Goal: Task Accomplishment & Management: Manage account settings

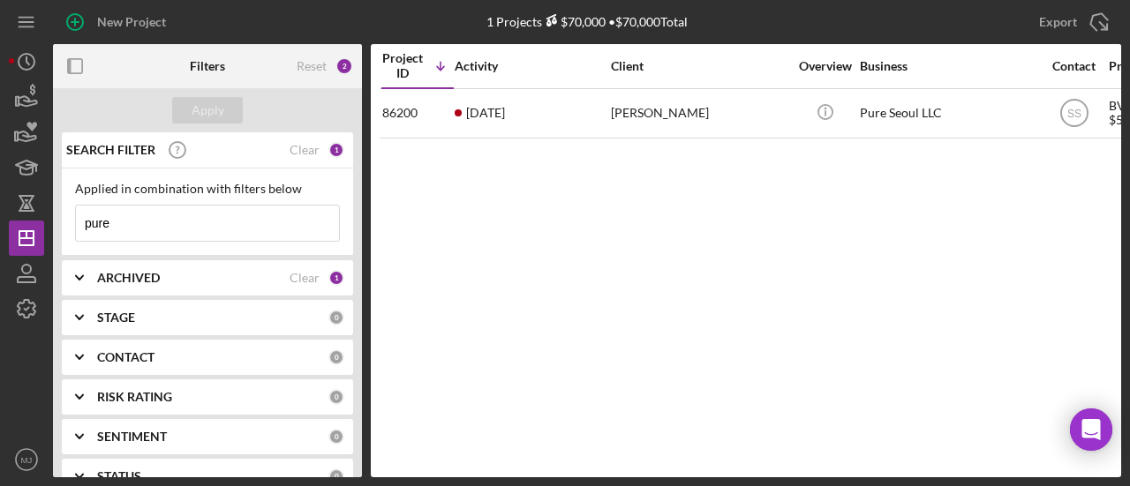
click at [205, 210] on input "pure" at bounding box center [207, 223] width 263 height 35
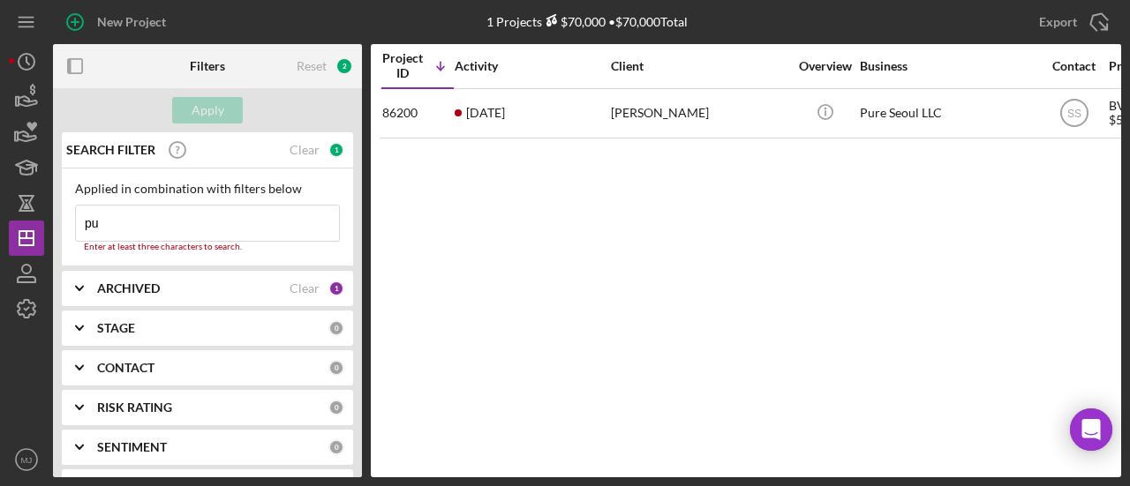
type input "p"
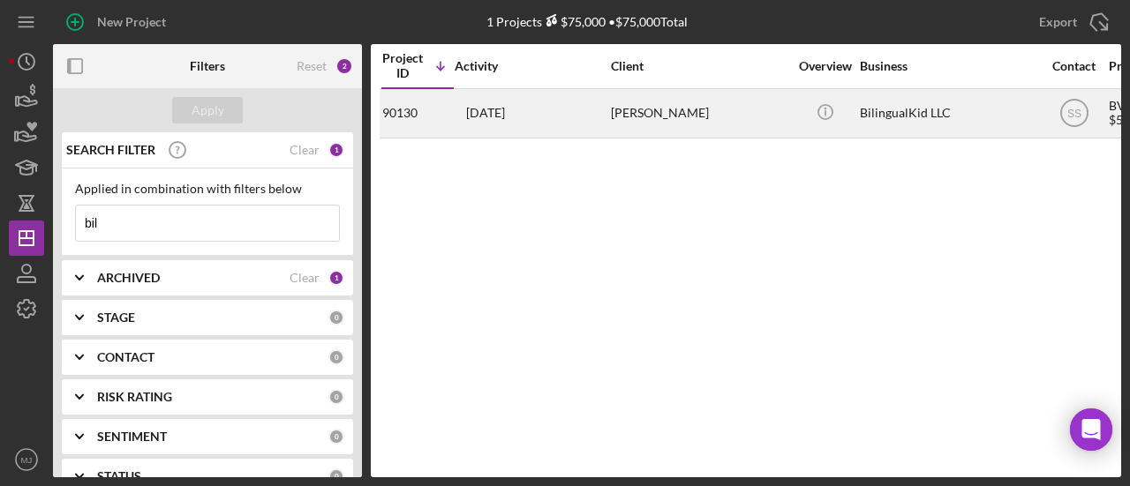
type input "bil"
click at [592, 118] on div "1 week ago Claudia Robles" at bounding box center [532, 113] width 154 height 47
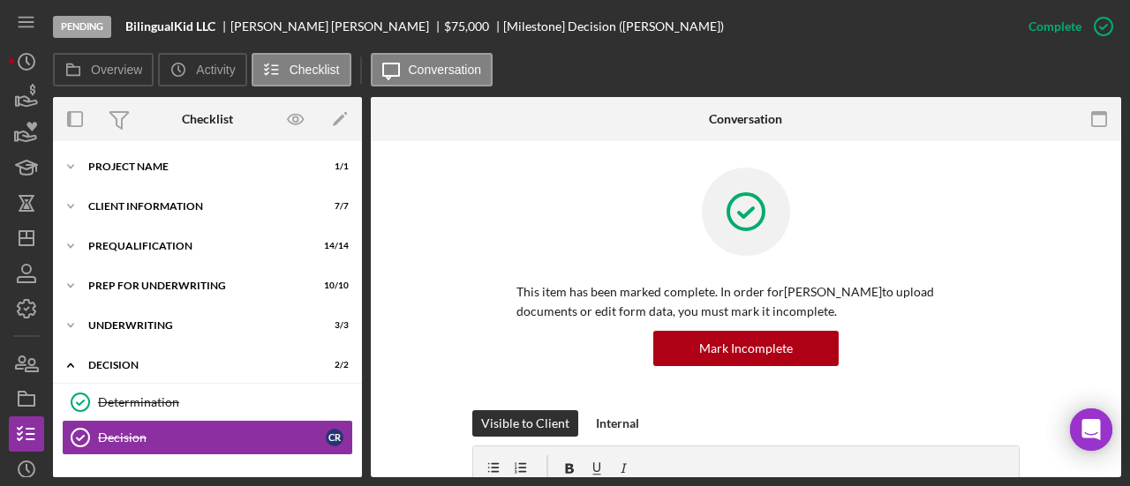
scroll to position [127, 0]
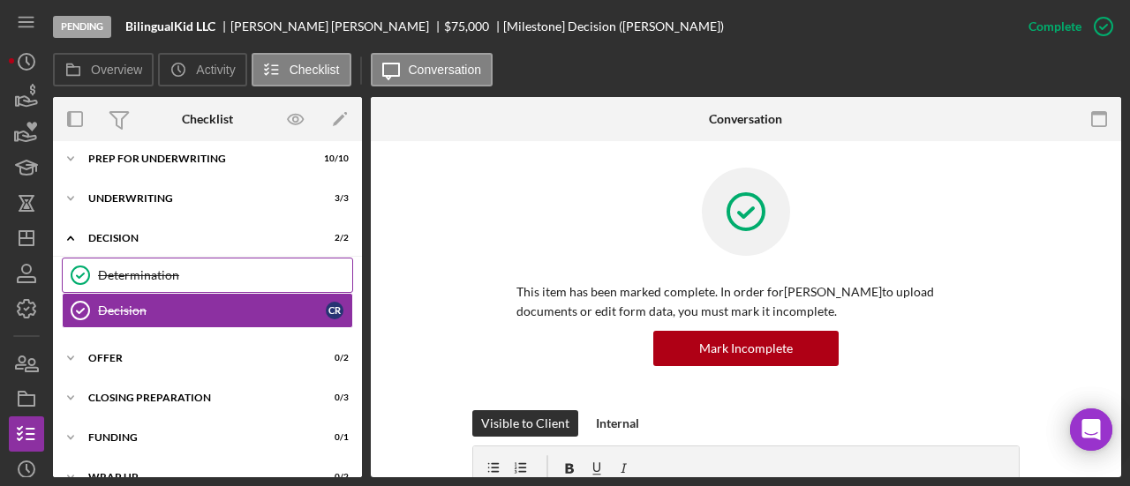
click at [130, 274] on div "Determination" at bounding box center [225, 275] width 254 height 14
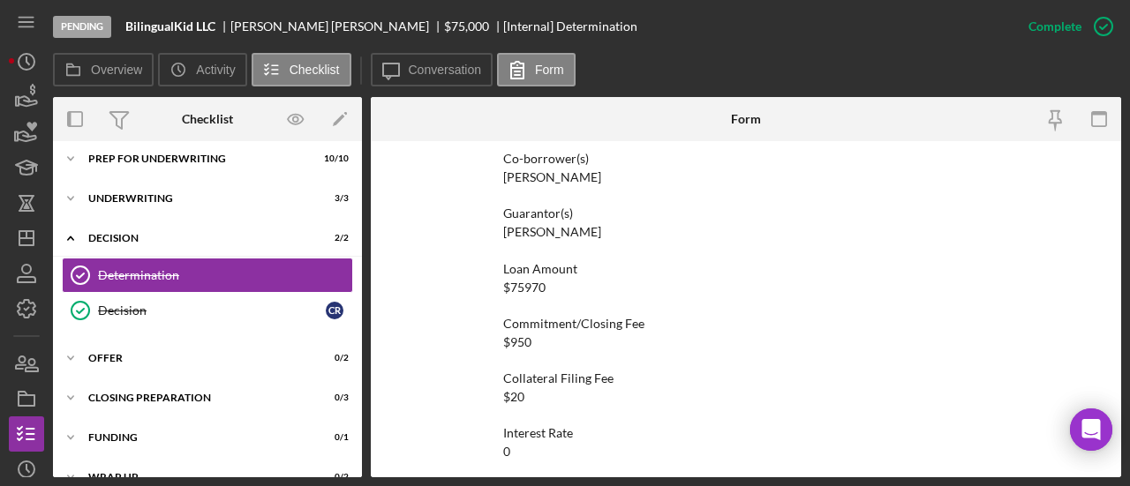
scroll to position [88, 0]
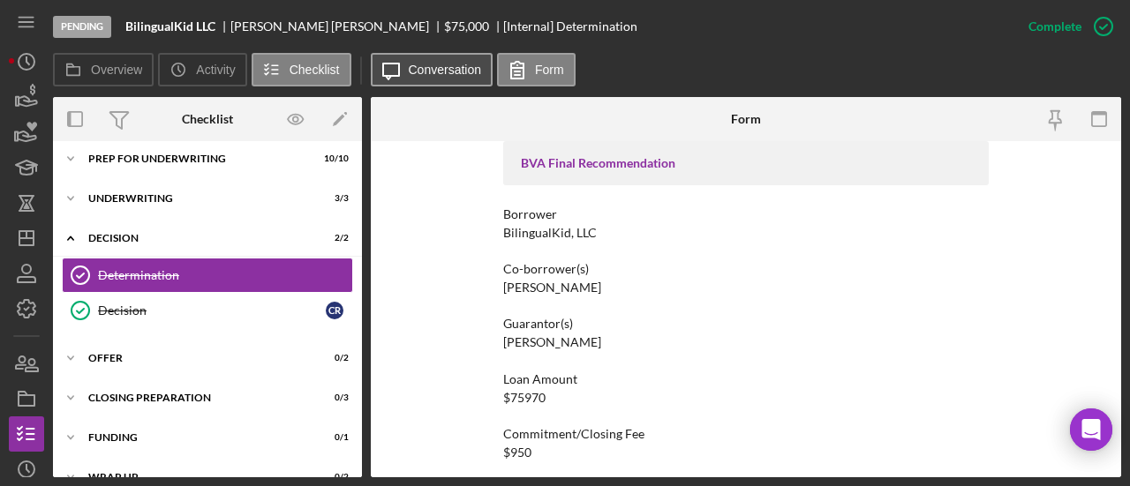
click at [411, 71] on label "Conversation" at bounding box center [445, 70] width 73 height 14
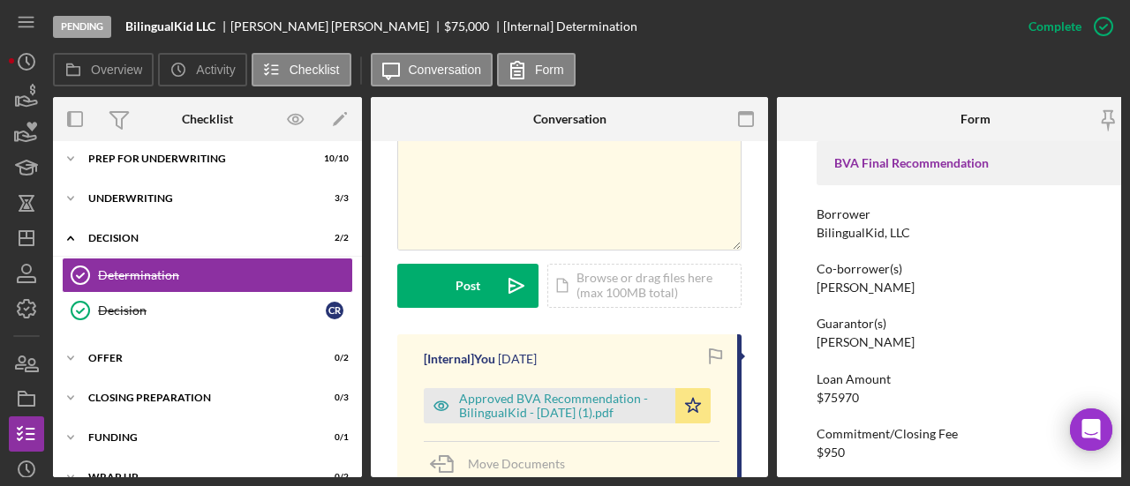
scroll to position [441, 0]
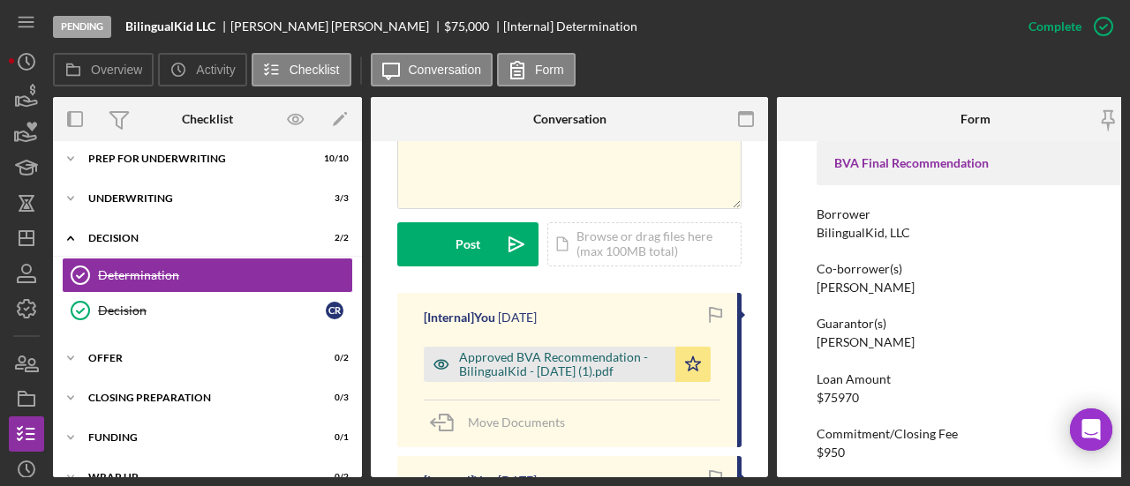
click at [553, 350] on div "Approved BVA Recommendation - BilingualKid - [DATE] (1).pdf" at bounding box center [562, 364] width 207 height 28
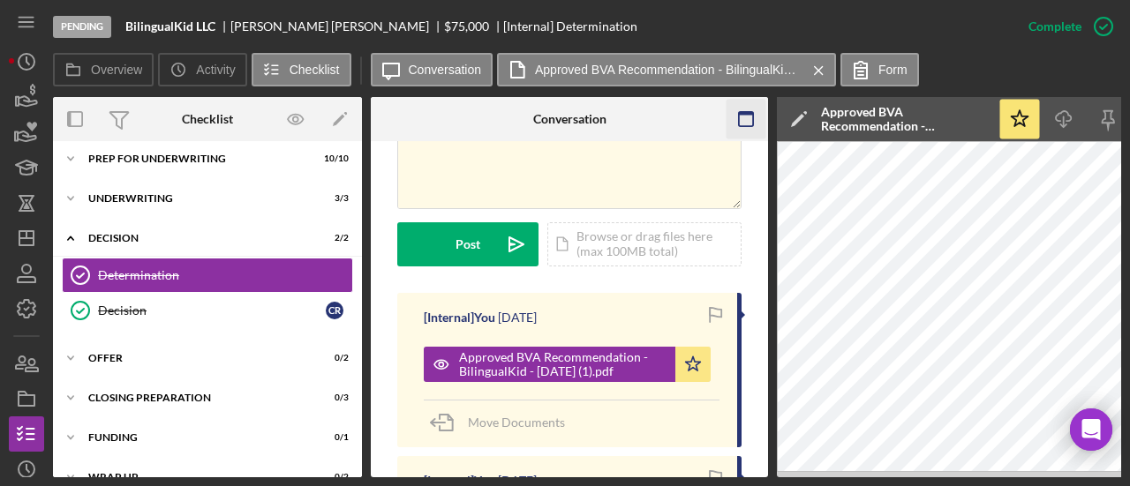
click at [744, 112] on rect "button" at bounding box center [746, 114] width 14 height 4
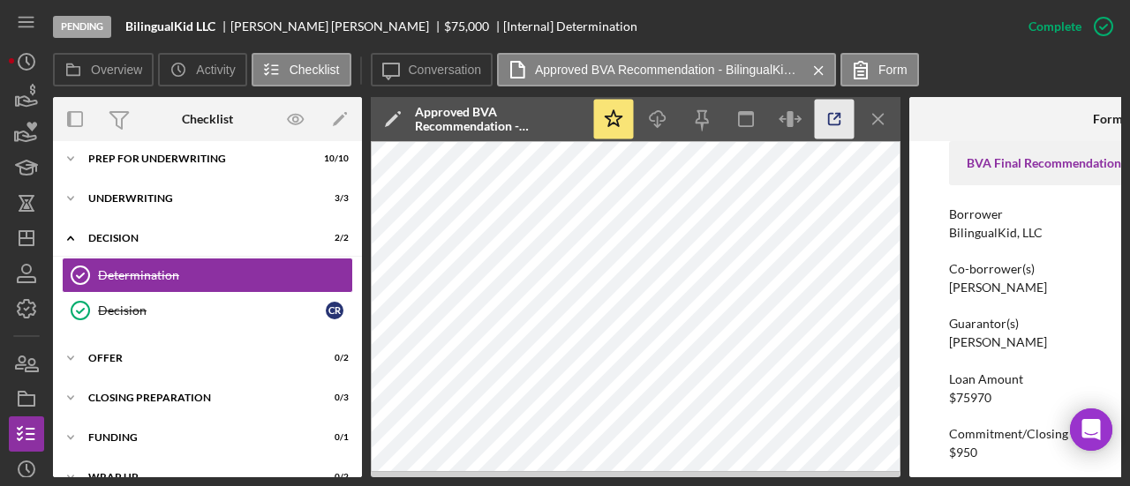
click at [828, 113] on icon "button" at bounding box center [835, 120] width 40 height 40
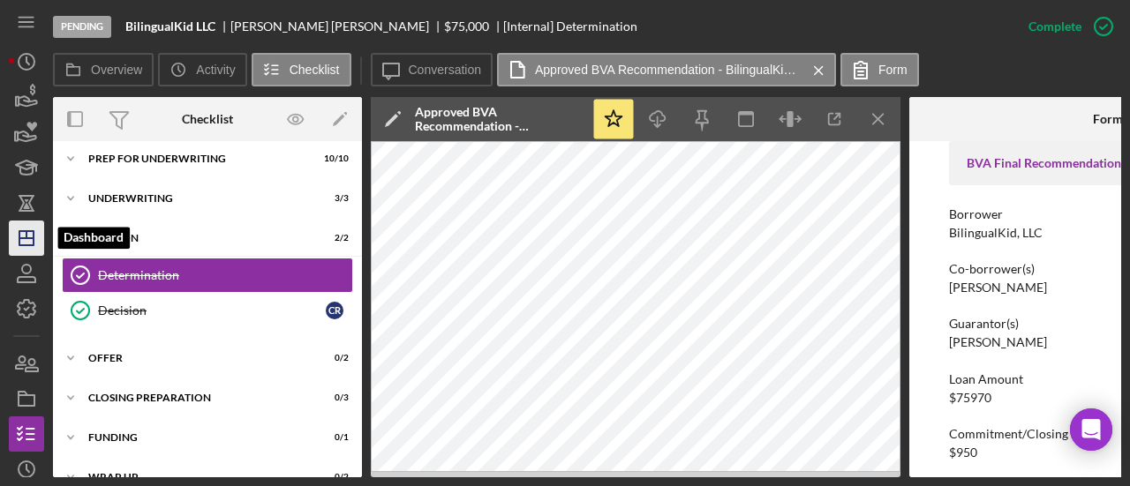
click at [23, 238] on line "button" at bounding box center [26, 238] width 14 height 0
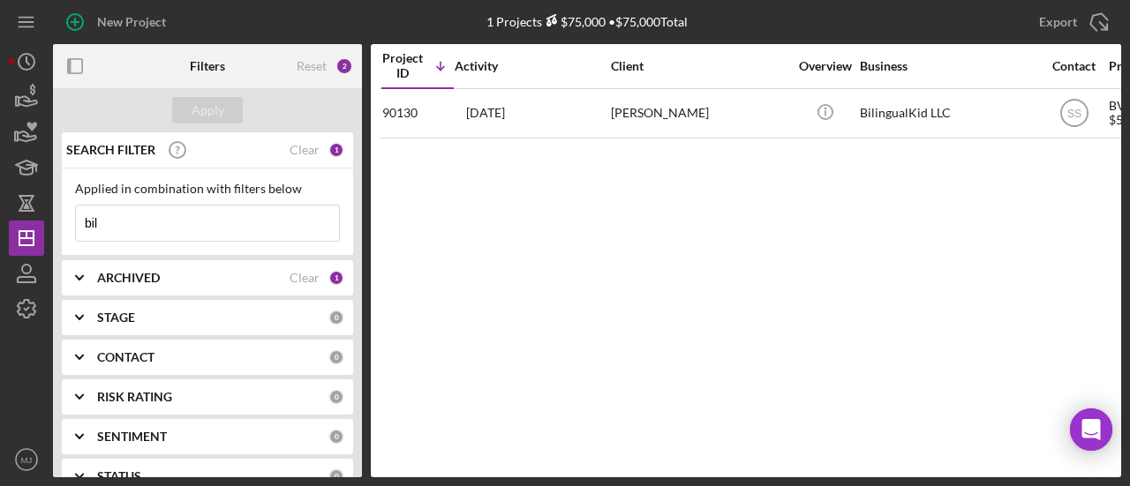
click at [229, 207] on input "bil" at bounding box center [207, 223] width 263 height 35
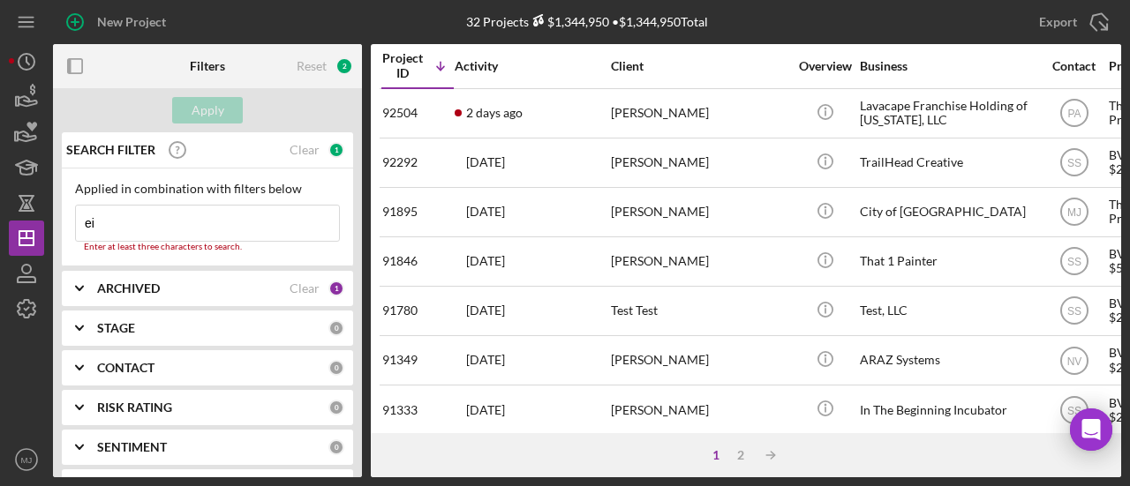
type input "eir"
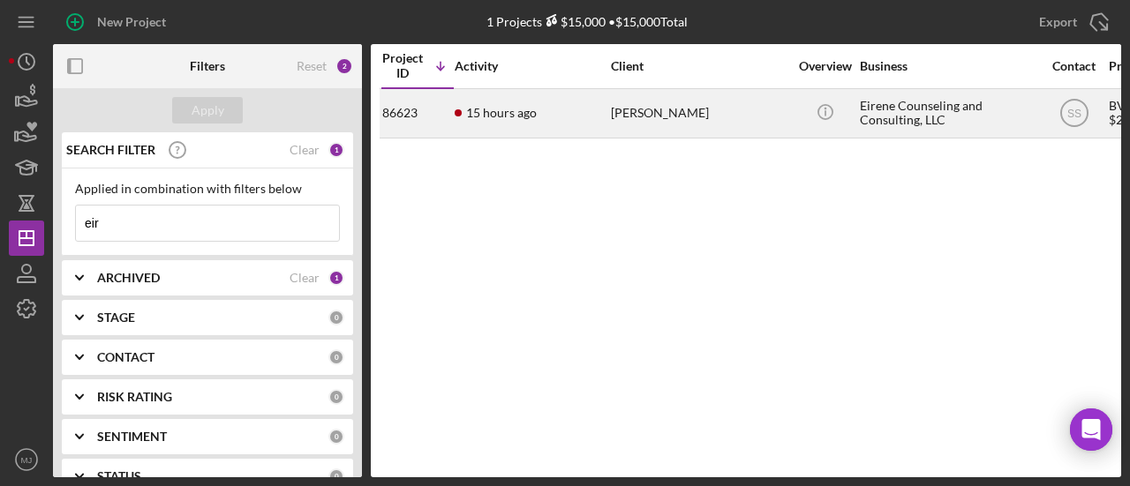
click at [498, 106] on time "15 hours ago" at bounding box center [501, 113] width 71 height 14
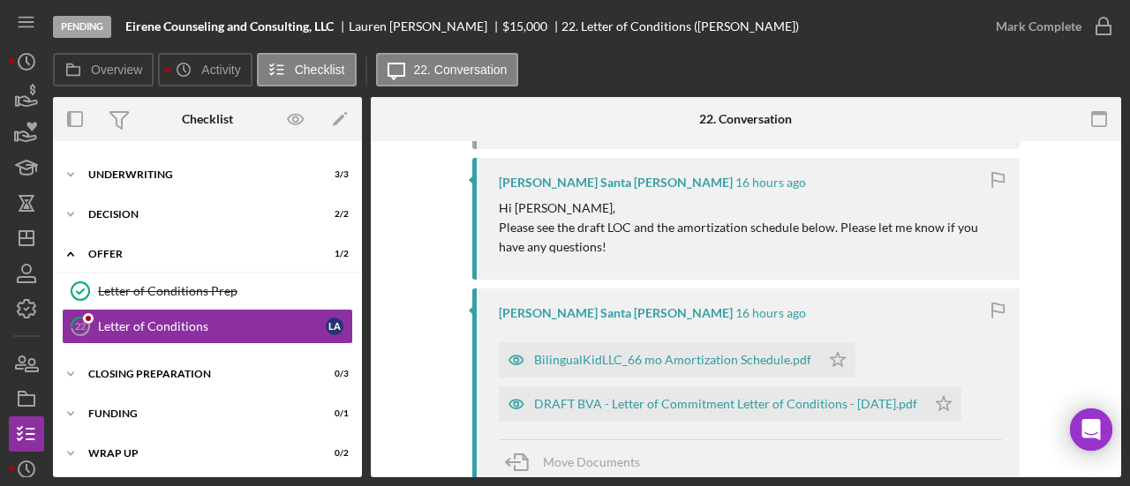
scroll to position [618, 0]
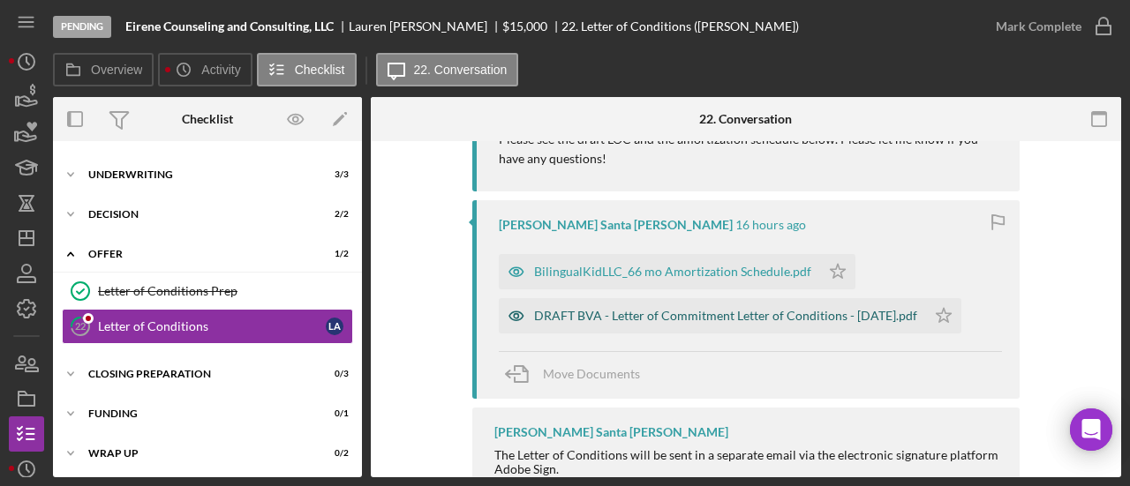
click at [590, 327] on div "DRAFT BVA - Letter of Commitment Letter of Conditions - 10.7.2025.pdf" at bounding box center [712, 315] width 427 height 35
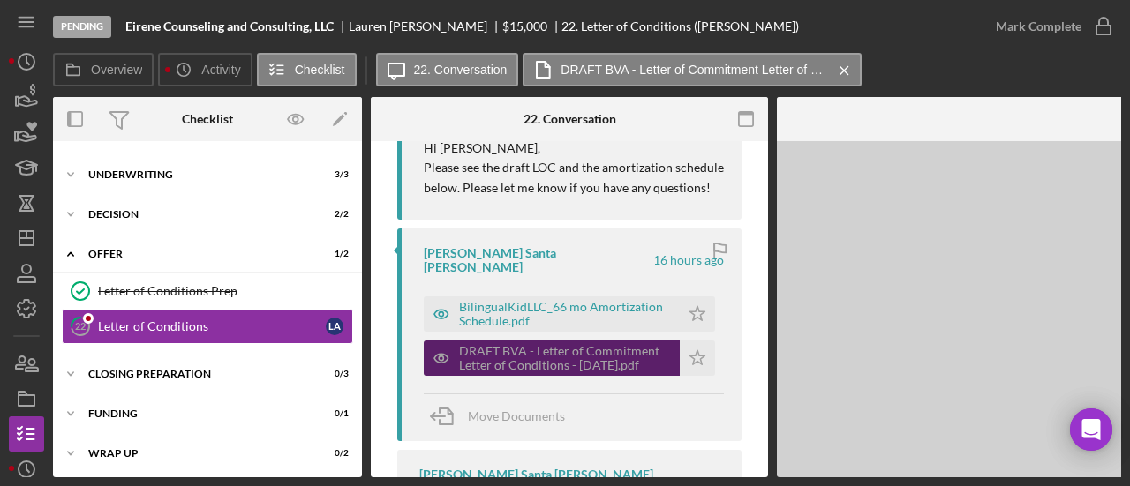
scroll to position [632, 0]
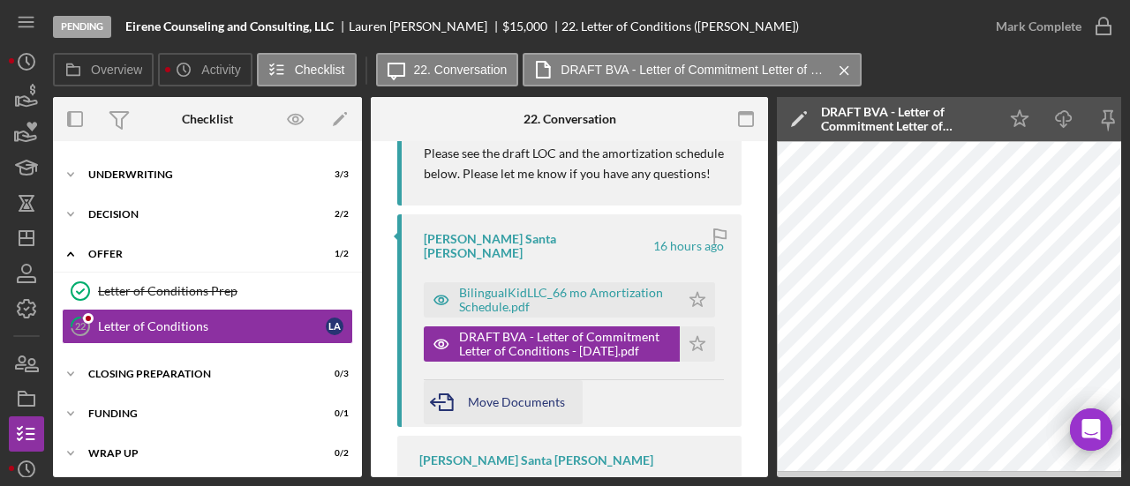
click at [521, 394] on span "Move Documents" at bounding box center [516, 401] width 97 height 15
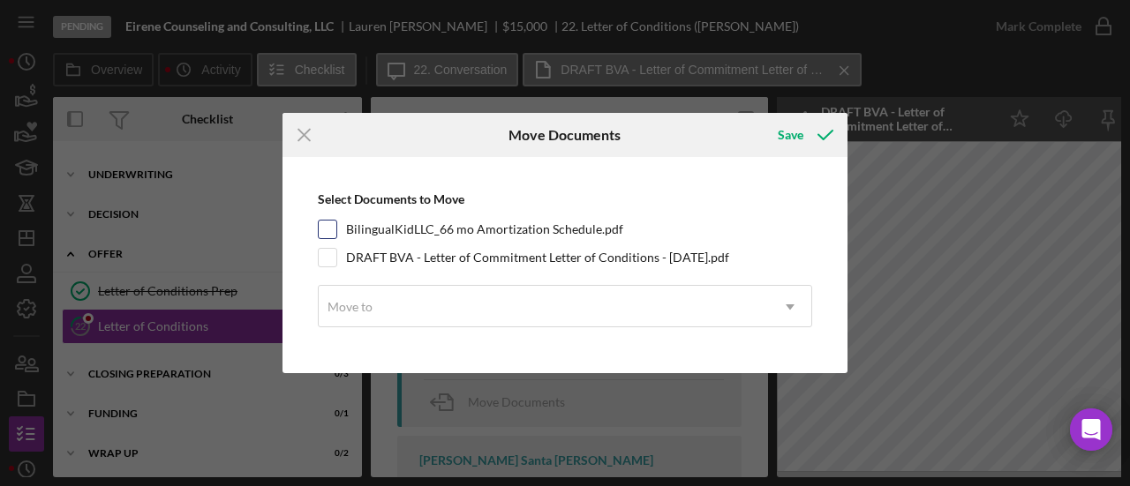
click at [323, 227] on input "BilingualKidLLC_66 mo Amortization Schedule.pdf" at bounding box center [328, 230] width 18 height 18
checkbox input "true"
click at [330, 260] on input "DRAFT BVA - Letter of Commitment Letter of Conditions - 10.7.2025.pdf" at bounding box center [328, 258] width 18 height 18
checkbox input "true"
click at [484, 307] on div "Move to" at bounding box center [544, 307] width 450 height 41
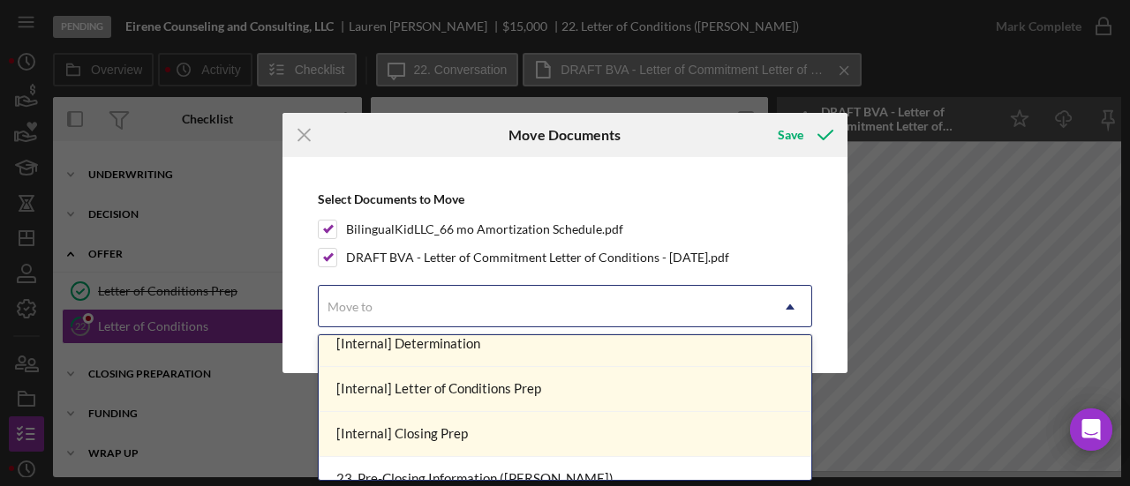
scroll to position [1059, 0]
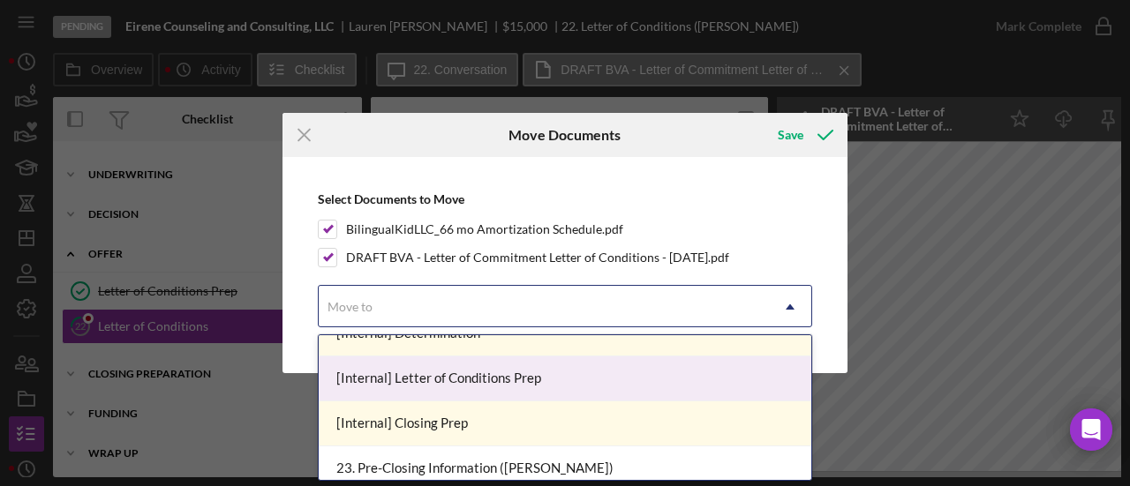
click at [466, 373] on div "[Internal] Letter of Conditions Prep" at bounding box center [565, 379] width 492 height 45
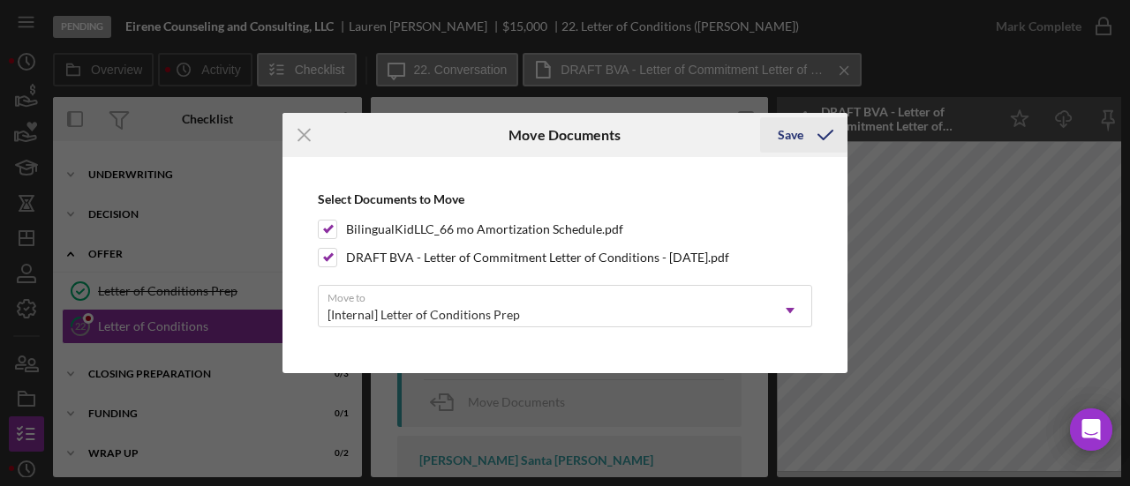
click at [789, 132] on div "Save" at bounding box center [791, 134] width 26 height 35
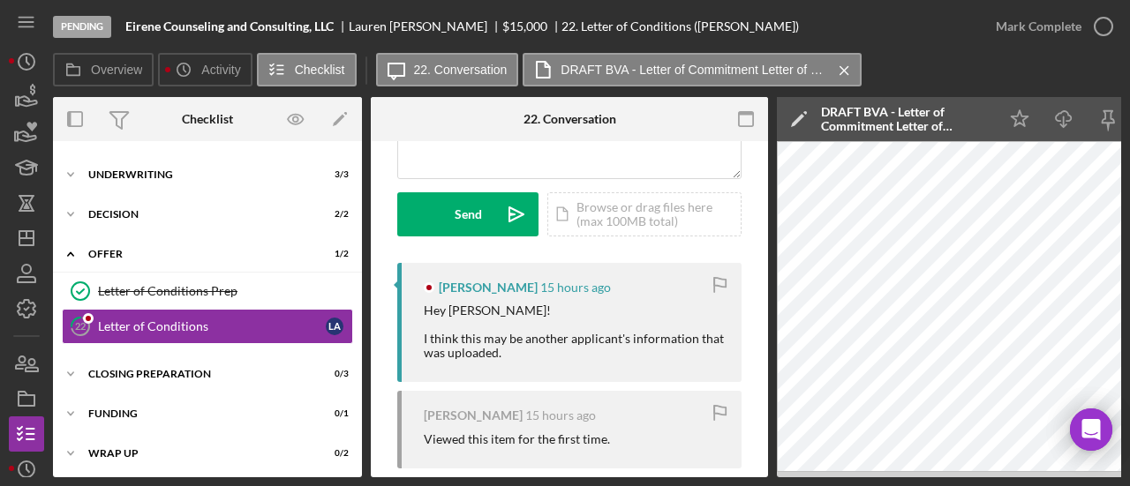
scroll to position [304, 0]
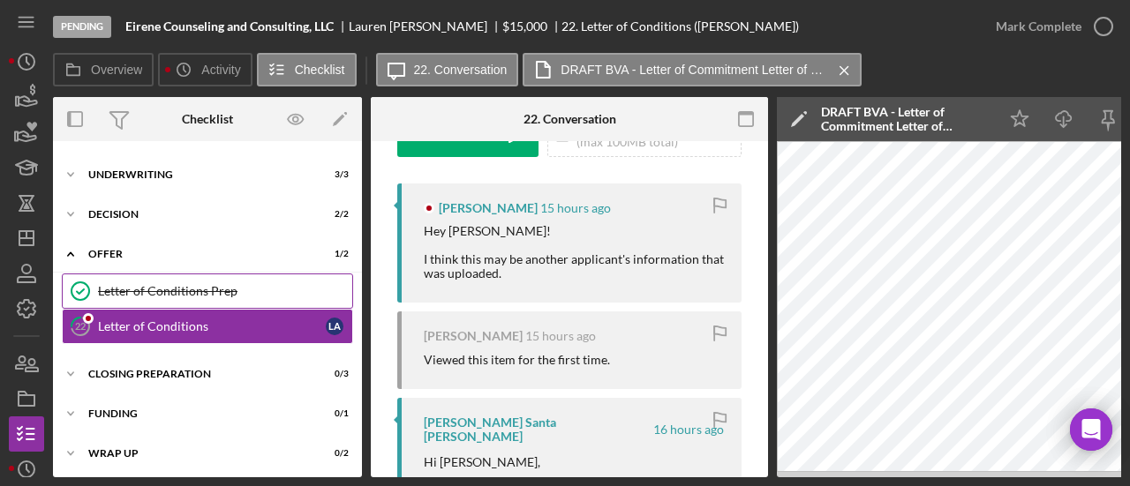
click at [242, 285] on div "Letter of Conditions Prep" at bounding box center [225, 291] width 254 height 14
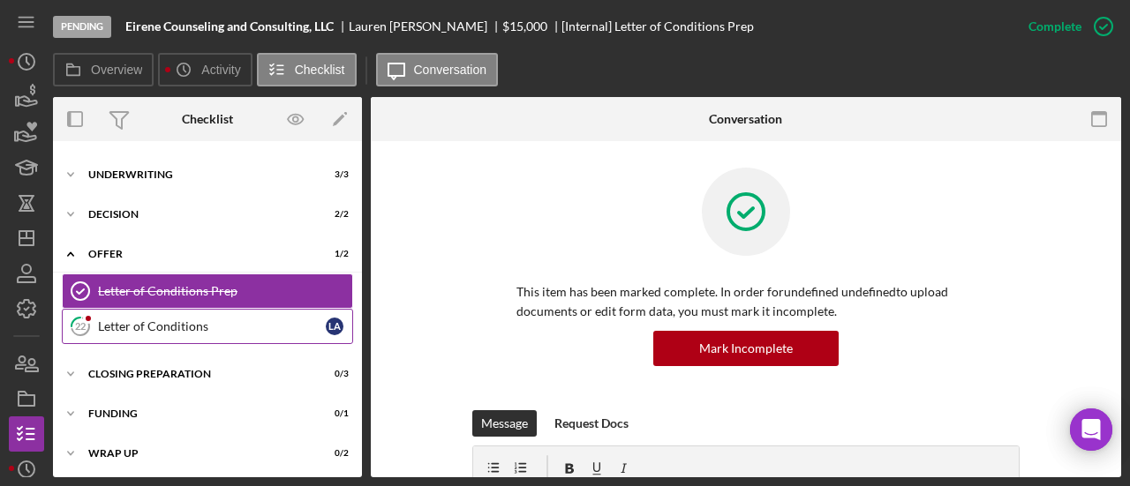
click at [219, 313] on link "22 Letter of Conditions L A" at bounding box center [207, 326] width 291 height 35
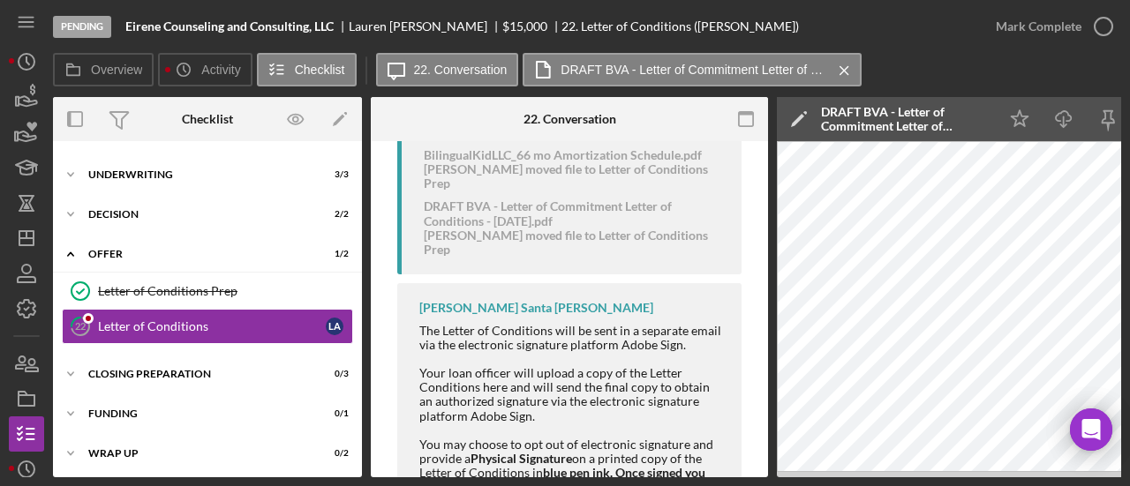
scroll to position [794, 0]
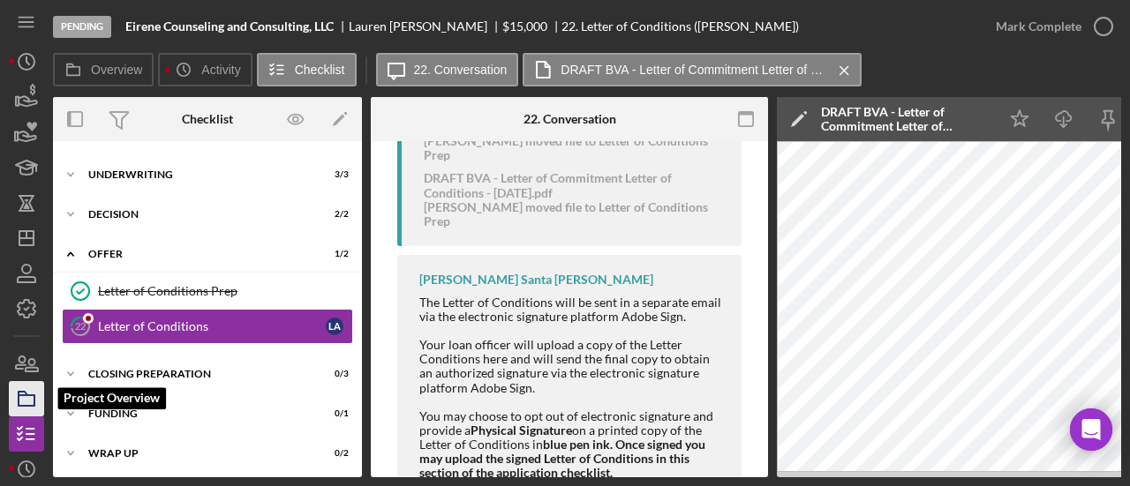
click at [21, 387] on icon "button" at bounding box center [26, 399] width 44 height 44
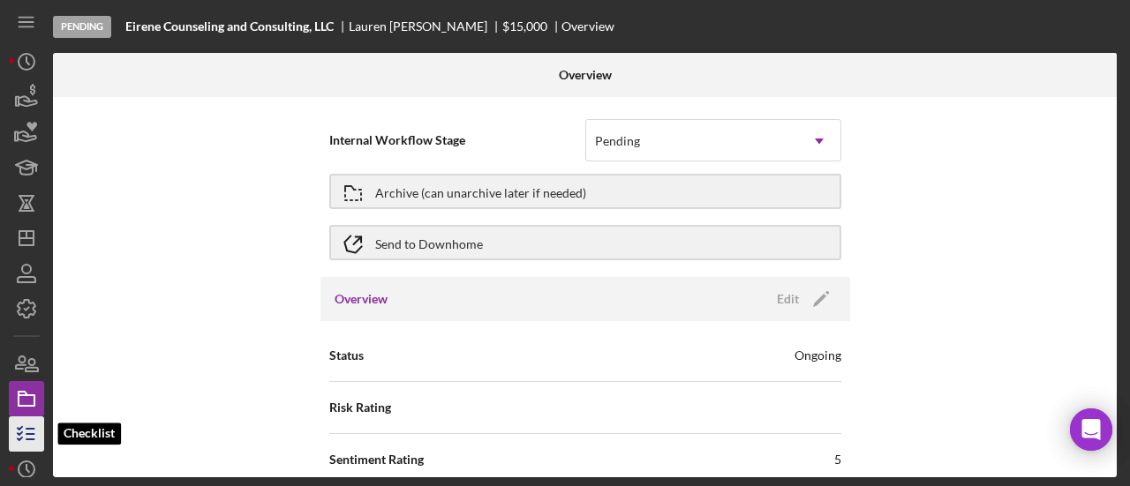
click at [25, 417] on icon "button" at bounding box center [26, 434] width 44 height 44
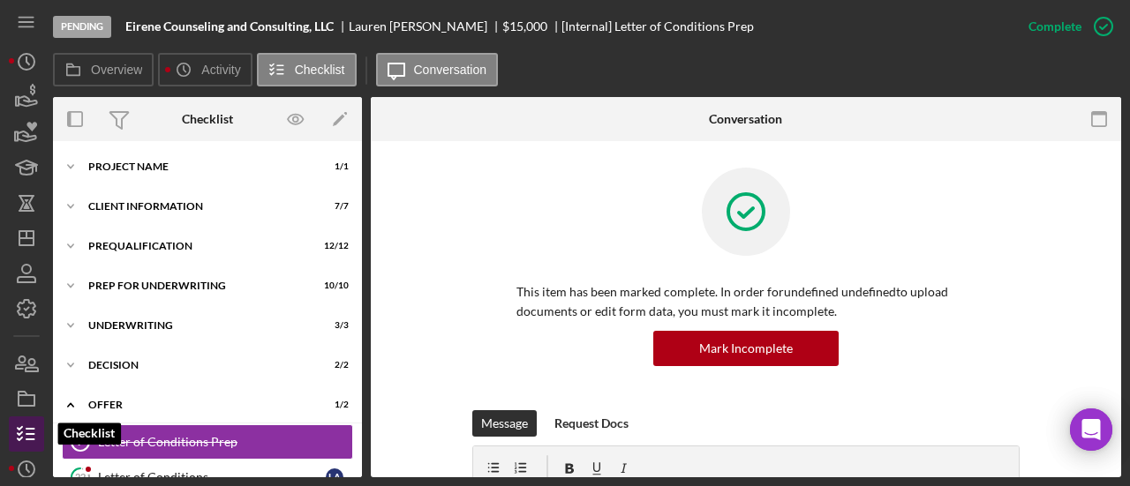
scroll to position [131, 0]
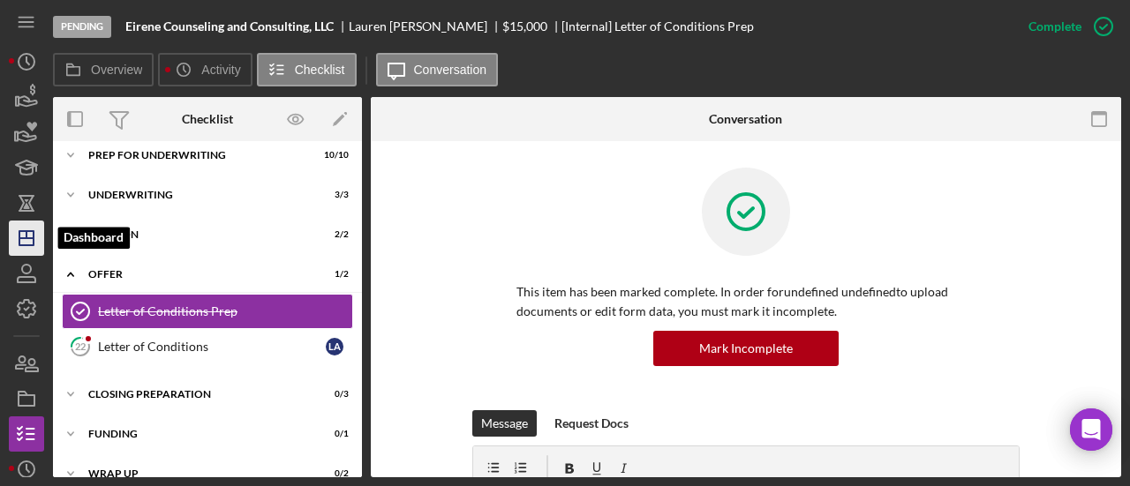
click at [32, 243] on icon "Icon/Dashboard" at bounding box center [26, 238] width 44 height 44
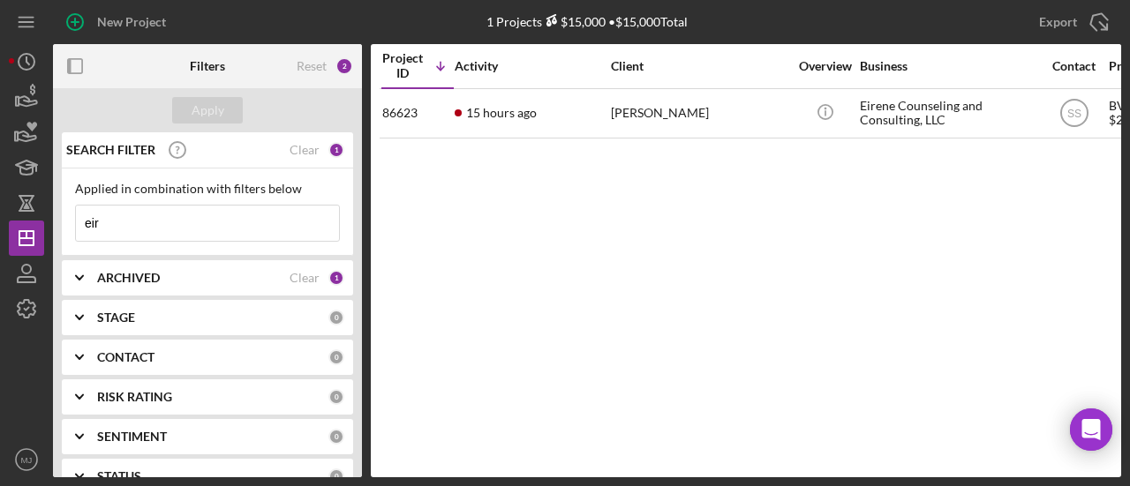
click at [175, 207] on input "eir" at bounding box center [207, 223] width 263 height 35
click at [207, 231] on input "bilingual" at bounding box center [207, 223] width 263 height 35
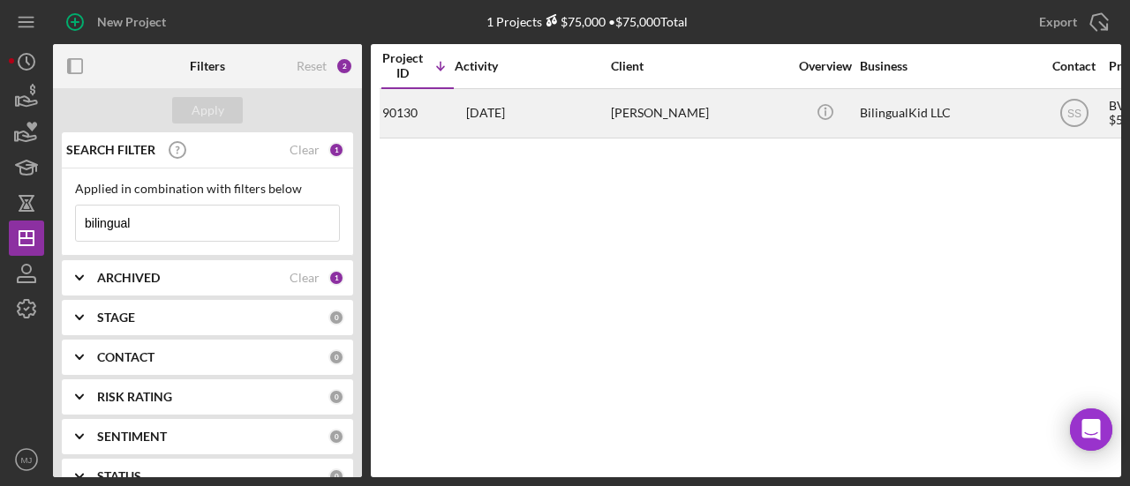
type input "bilingual"
click at [653, 110] on div "[PERSON_NAME]" at bounding box center [699, 113] width 177 height 47
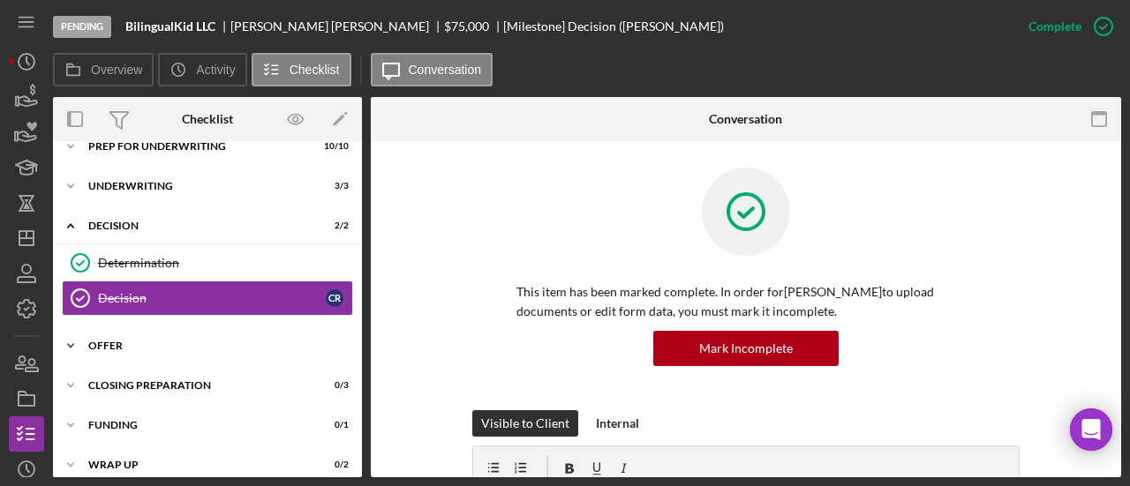
scroll to position [153, 0]
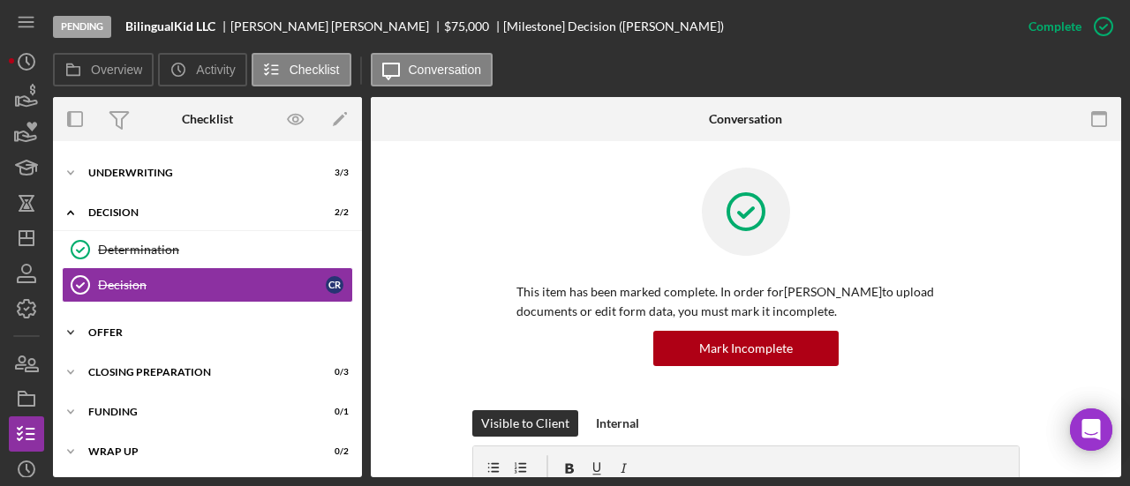
click at [101, 334] on div "Offer" at bounding box center [214, 332] width 252 height 11
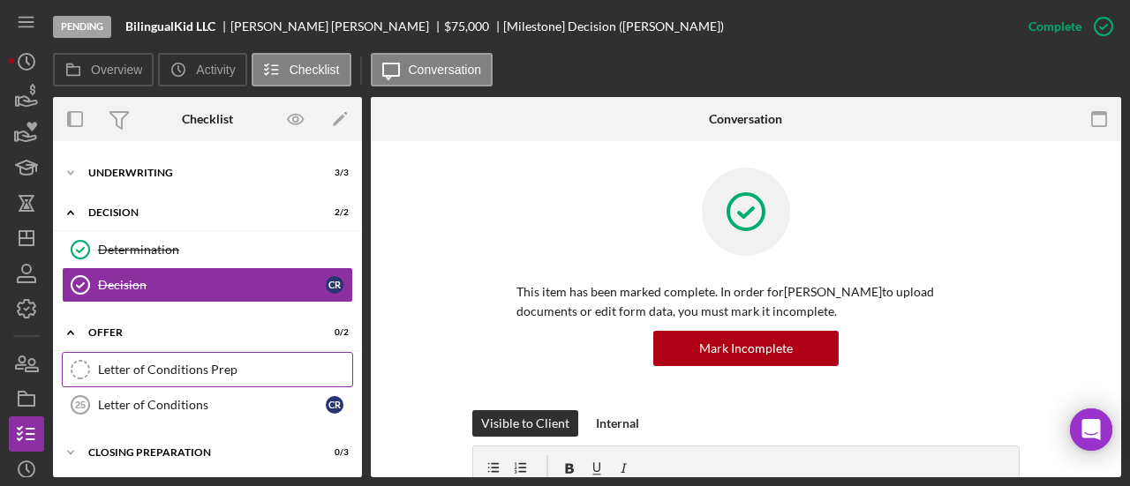
click at [118, 380] on link "Letter of Conditions Prep Letter of Conditions Prep" at bounding box center [207, 369] width 291 height 35
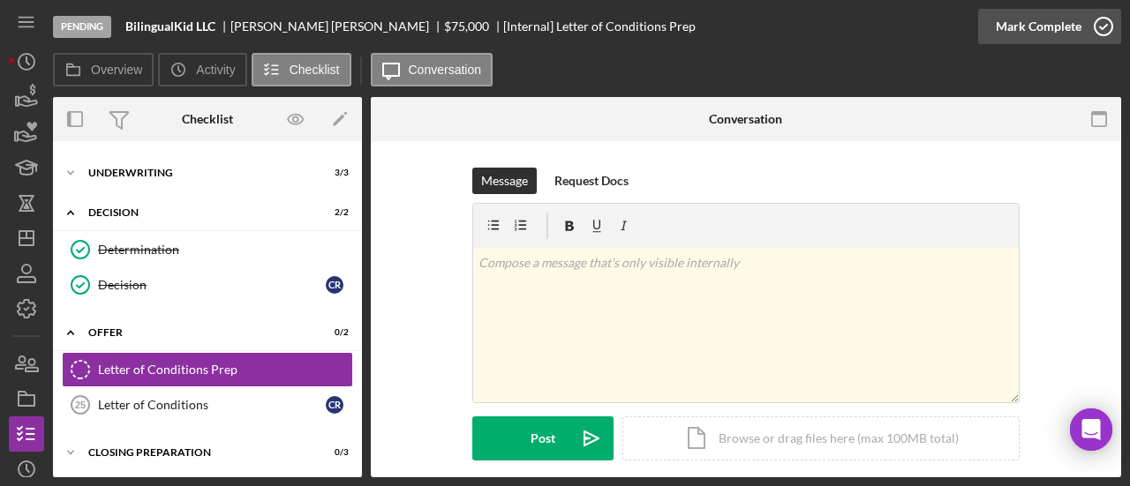
click at [1022, 19] on div "Mark Complete" at bounding box center [1038, 26] width 86 height 35
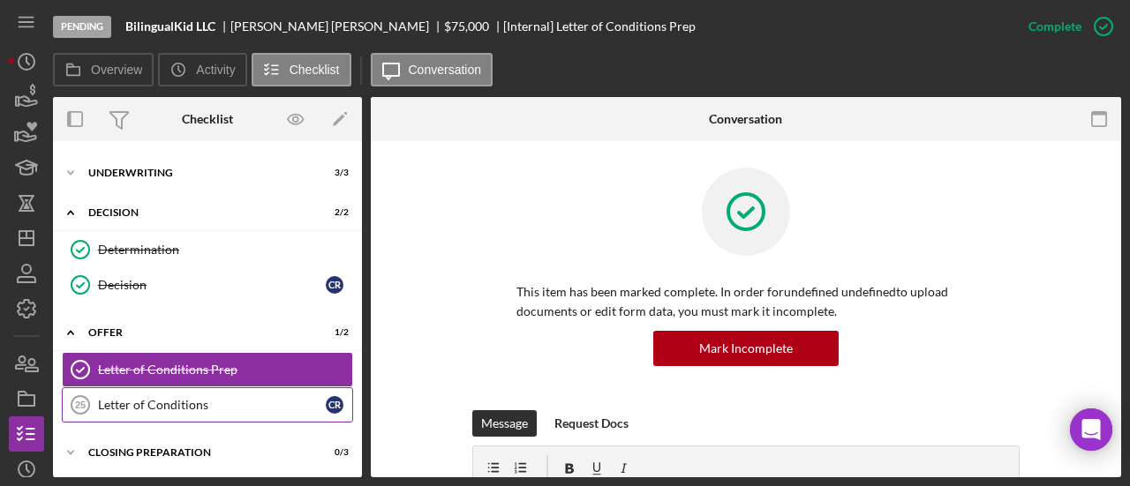
click at [194, 401] on div "Letter of Conditions" at bounding box center [212, 405] width 228 height 14
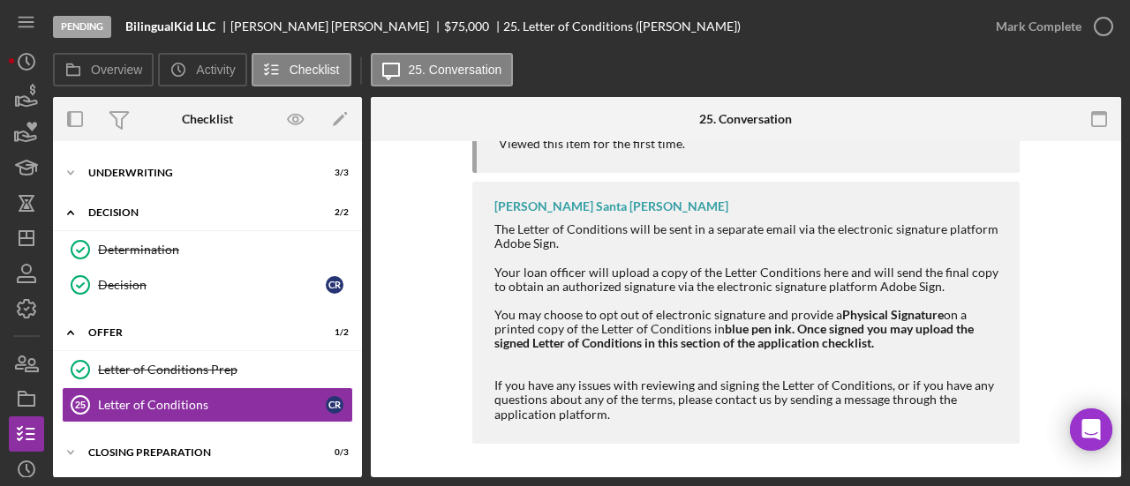
scroll to position [214, 0]
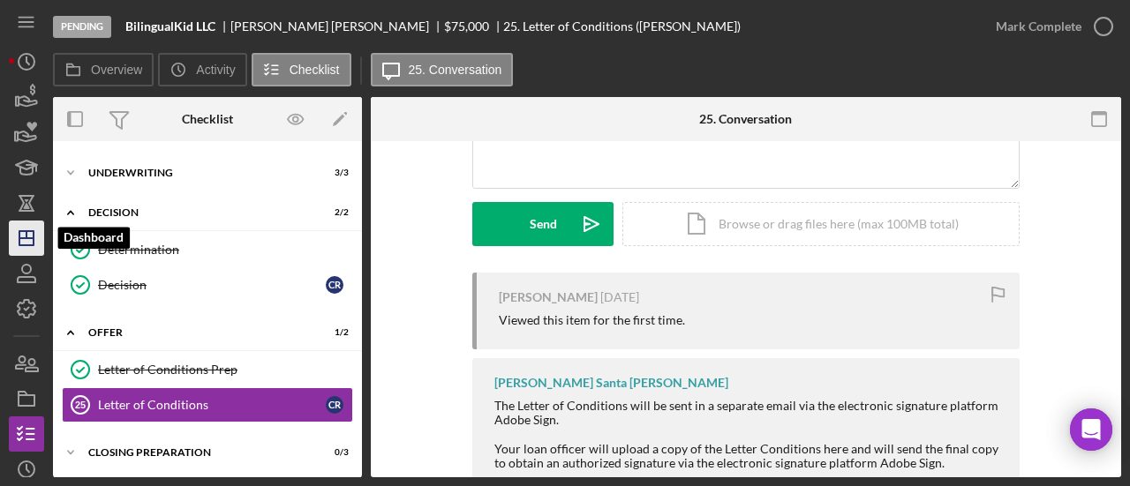
click at [22, 235] on icon "Icon/Dashboard" at bounding box center [26, 238] width 44 height 44
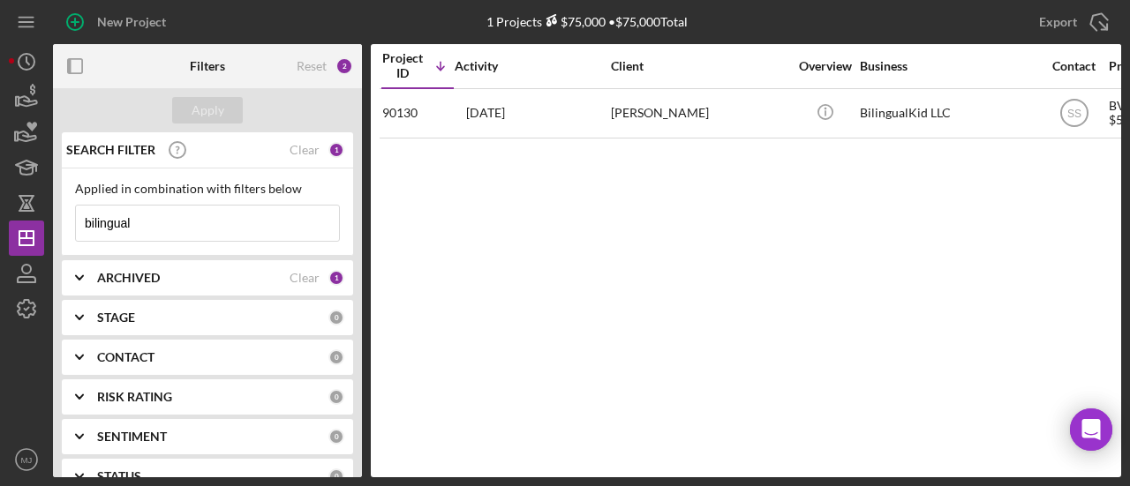
click at [208, 236] on input "bilingual" at bounding box center [207, 223] width 263 height 35
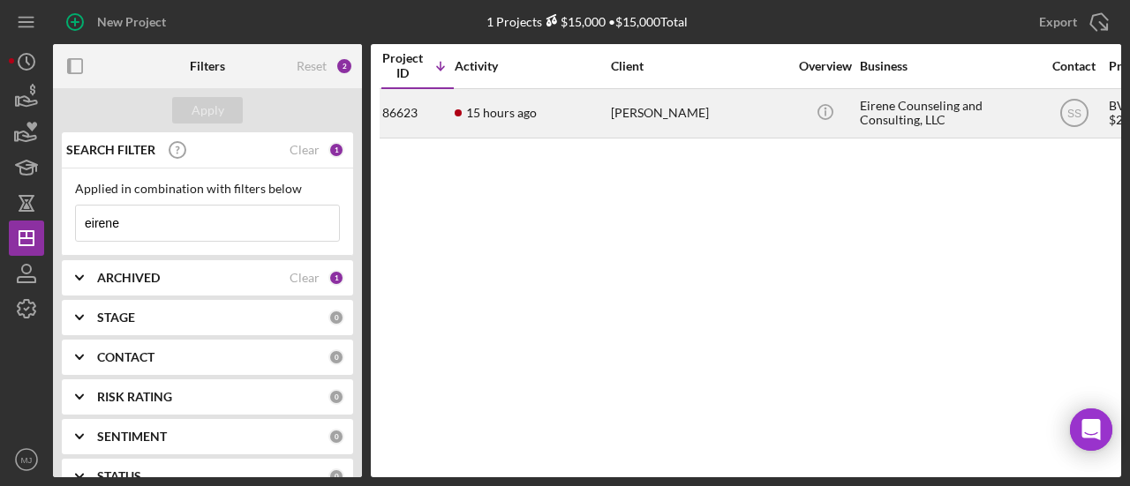
type input "eirene"
click at [530, 102] on div "15 hours ago Lauren Anderson" at bounding box center [532, 113] width 154 height 47
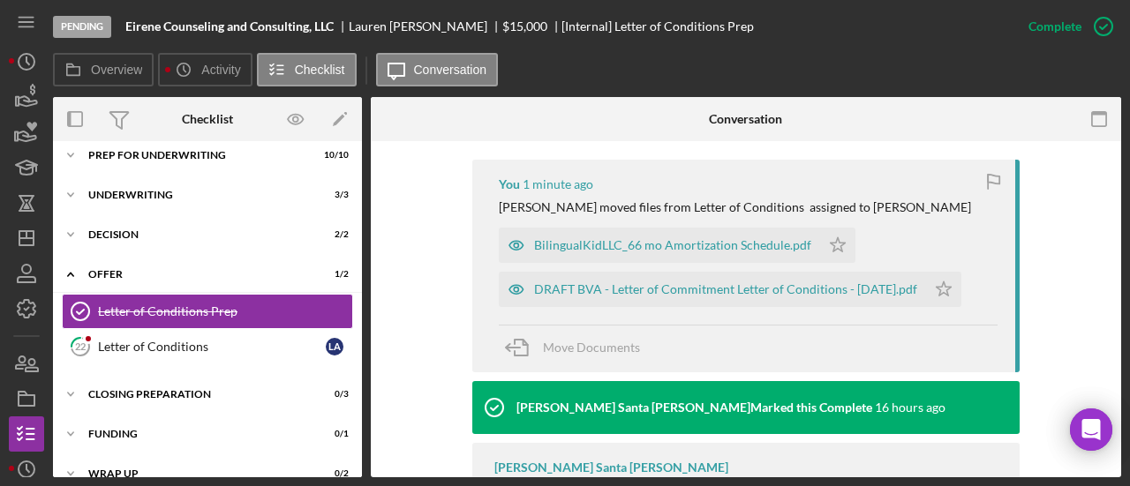
scroll to position [618, 0]
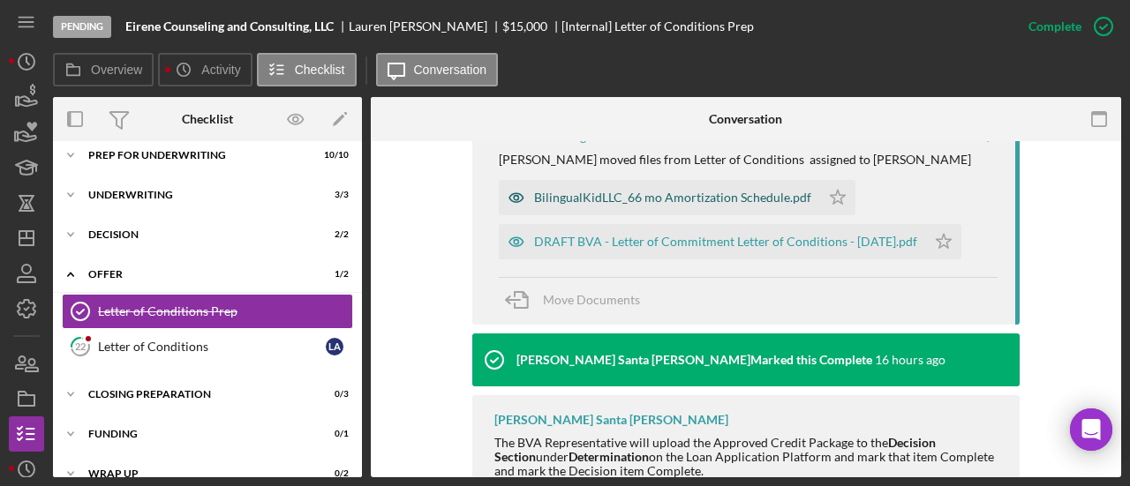
click at [699, 195] on div "BilingualKidLLC_66 mo Amortization Schedule.pdf" at bounding box center [672, 198] width 277 height 14
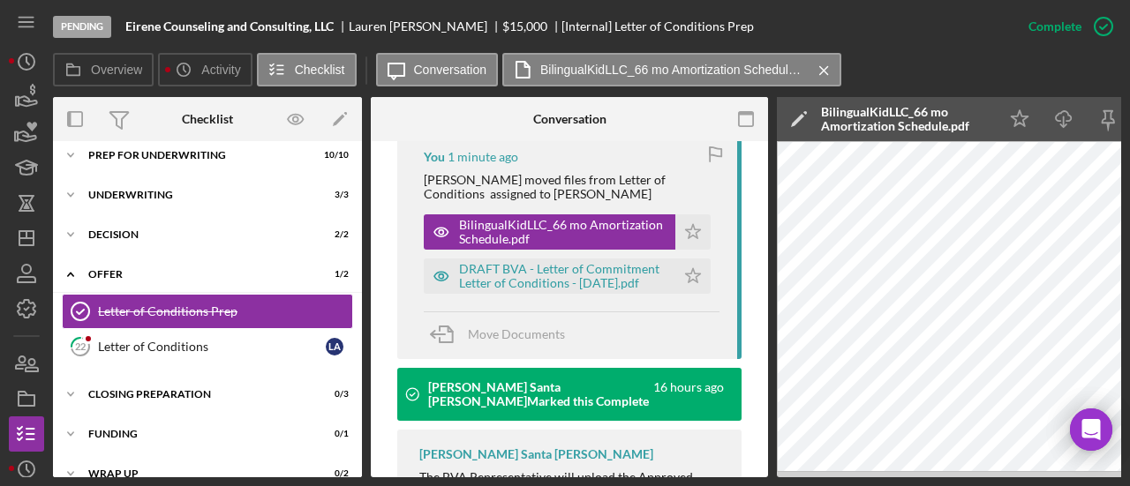
click at [801, 121] on icon "Icon/Edit" at bounding box center [799, 119] width 44 height 44
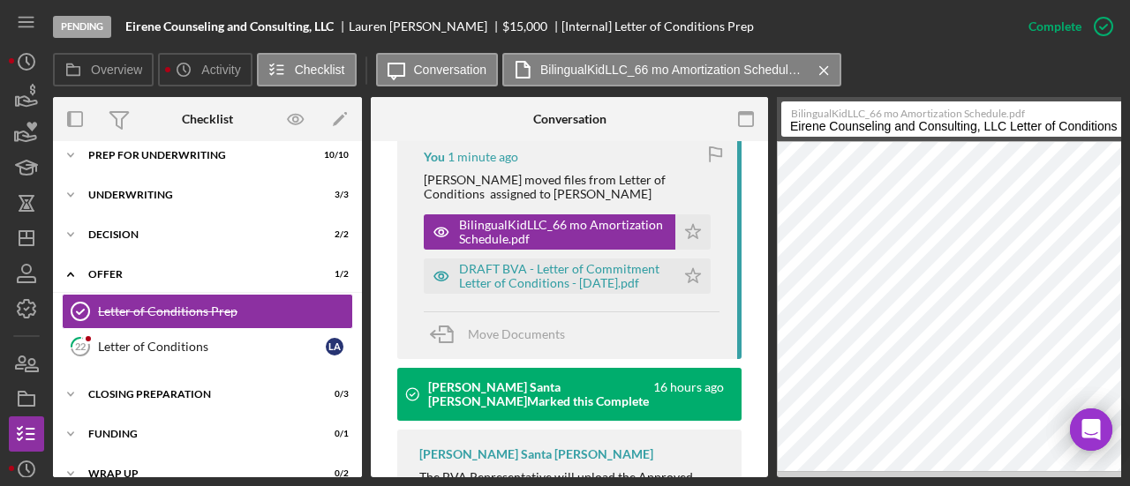
click at [980, 128] on input "Eirene Counseling and Consulting, LLC Letter of Conditions Prep 20251007" at bounding box center [971, 118] width 380 height 35
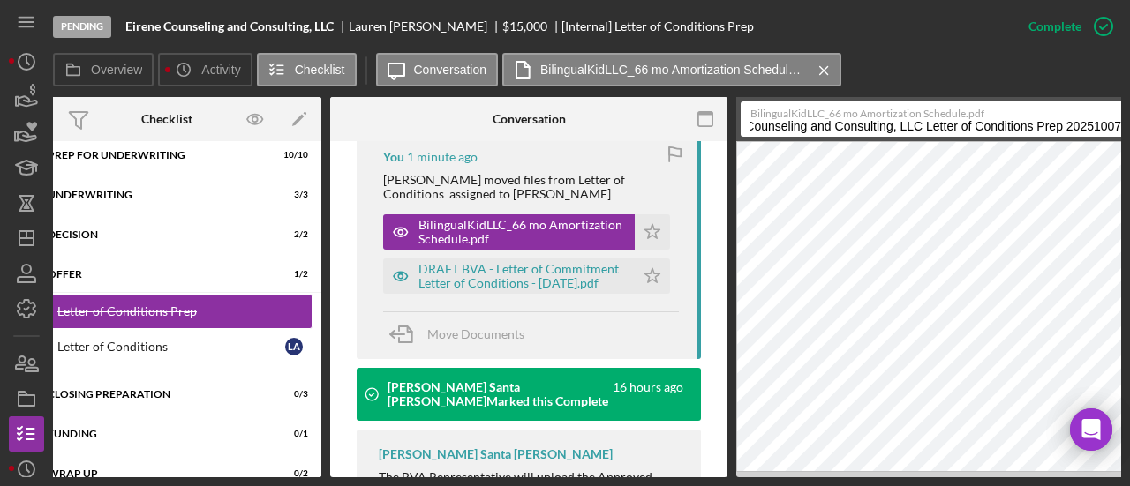
scroll to position [0, 185]
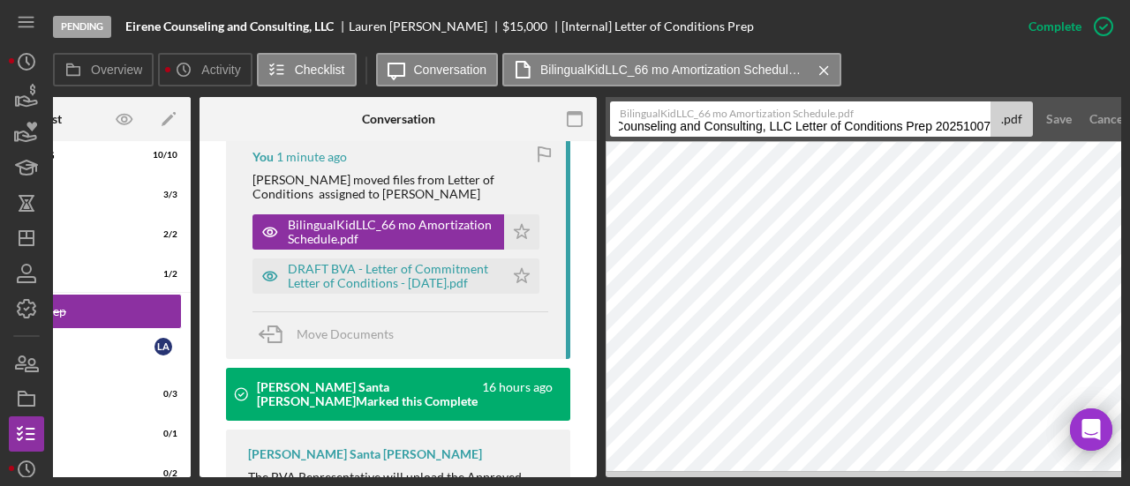
drag, startPoint x: 789, startPoint y: 126, endPoint x: 1131, endPoint y: 124, distance: 342.4
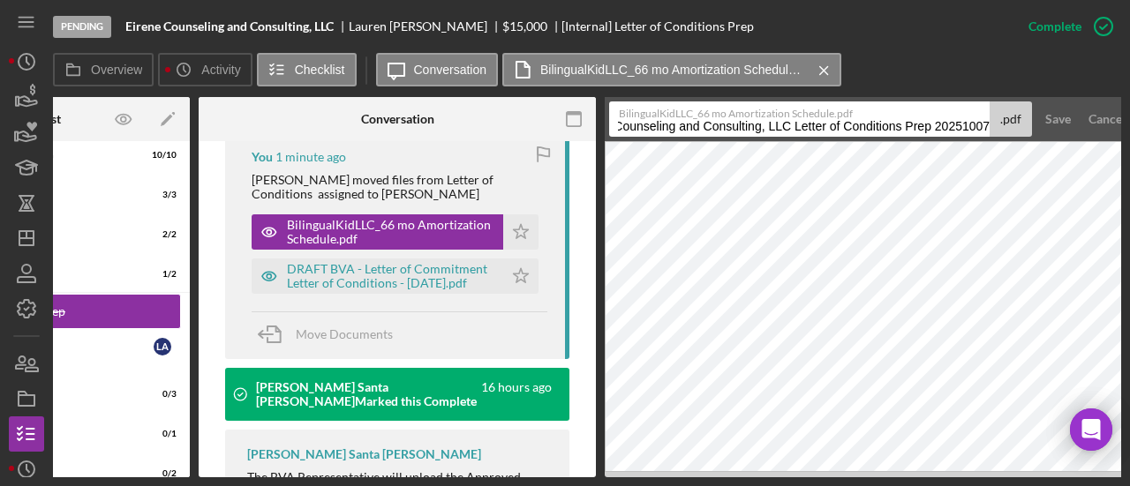
click at [1129, 124] on html "Pending Eirene Counseling and Consulting, LLC Lauren Anderson $15,000 $15,000 […" at bounding box center [565, 243] width 1130 height 486
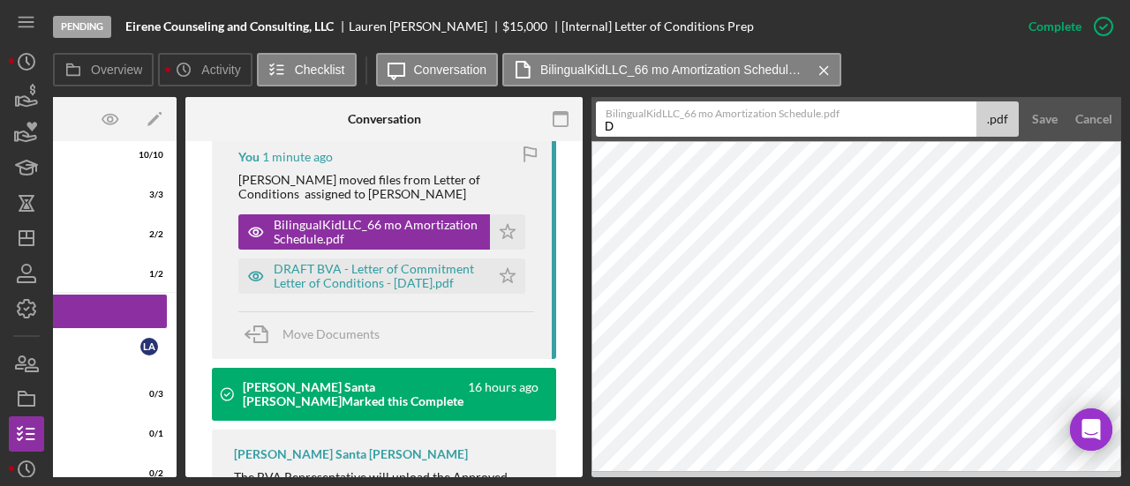
scroll to position [0, 0]
type input "DO NOT USE"
click at [1034, 124] on div "Save" at bounding box center [1045, 118] width 26 height 35
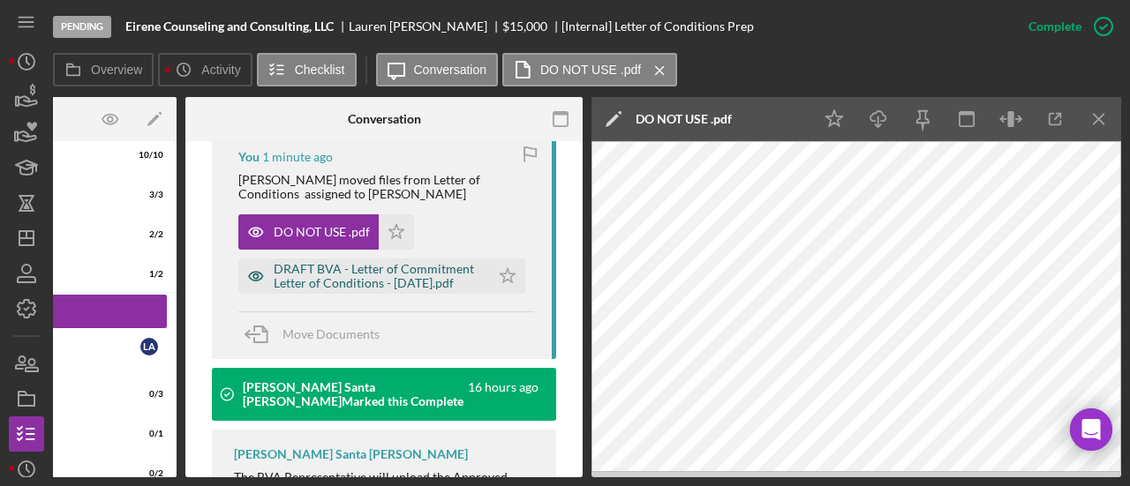
click at [358, 262] on div "DRAFT BVA - Letter of Commitment Letter of Conditions - 10.7.2025.pdf" at bounding box center [377, 276] width 207 height 28
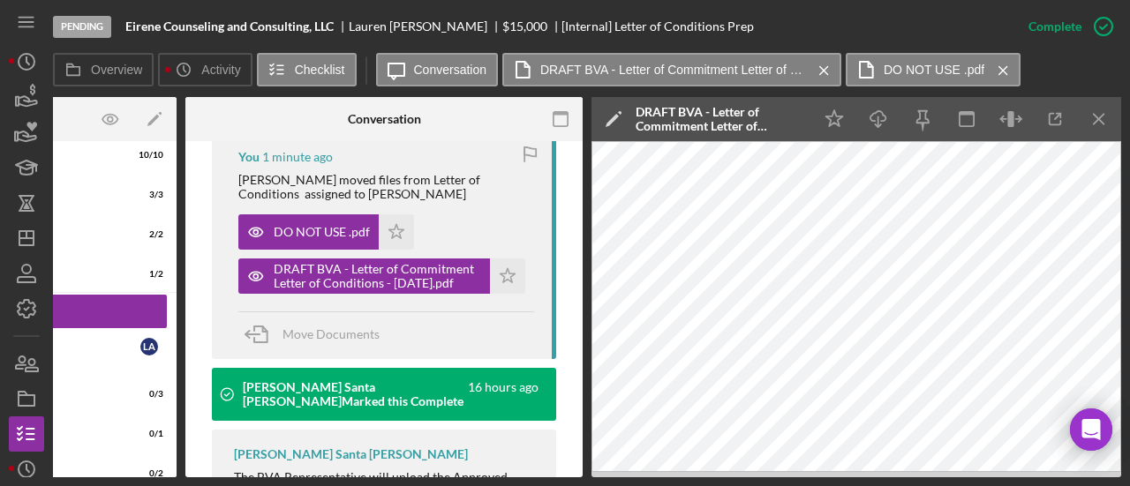
click at [621, 116] on icon "Icon/Edit" at bounding box center [613, 119] width 44 height 44
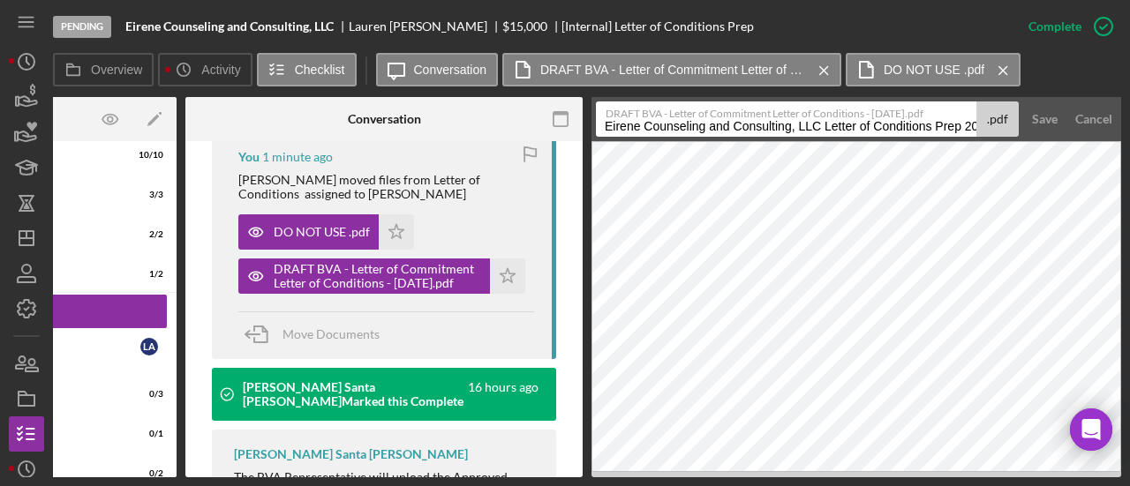
click at [663, 132] on input "Eirene Counseling and Consulting, LLC Letter of Conditions Prep 20251007" at bounding box center [786, 118] width 380 height 35
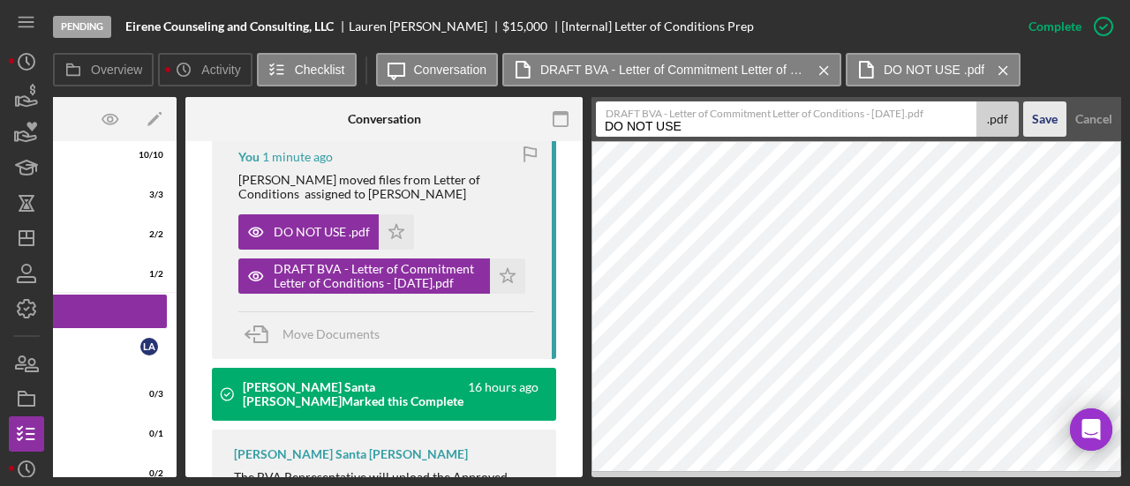
type input "DO NOT USE"
click at [1048, 128] on div "Save" at bounding box center [1045, 118] width 26 height 35
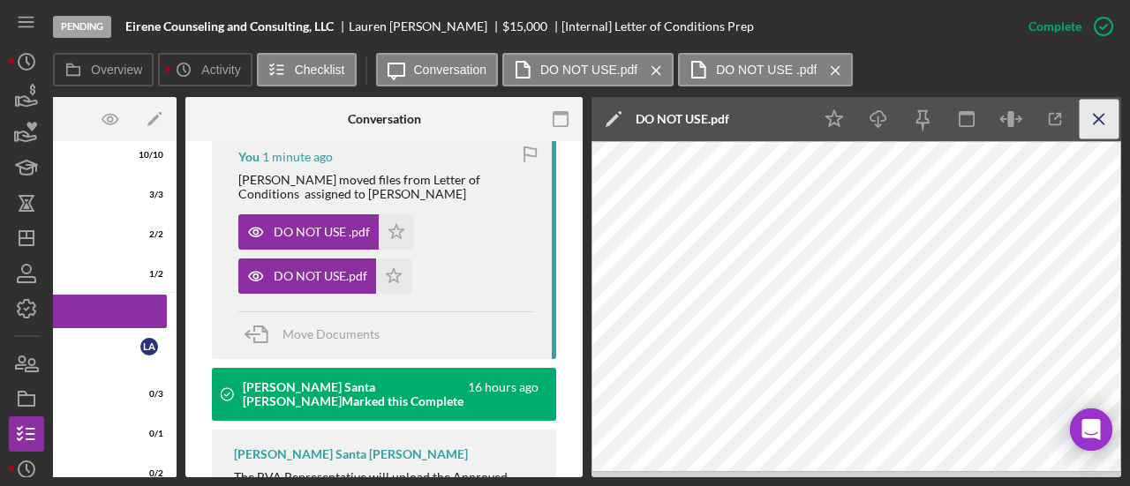
click at [1100, 129] on icon "Icon/Menu Close" at bounding box center [1099, 120] width 40 height 40
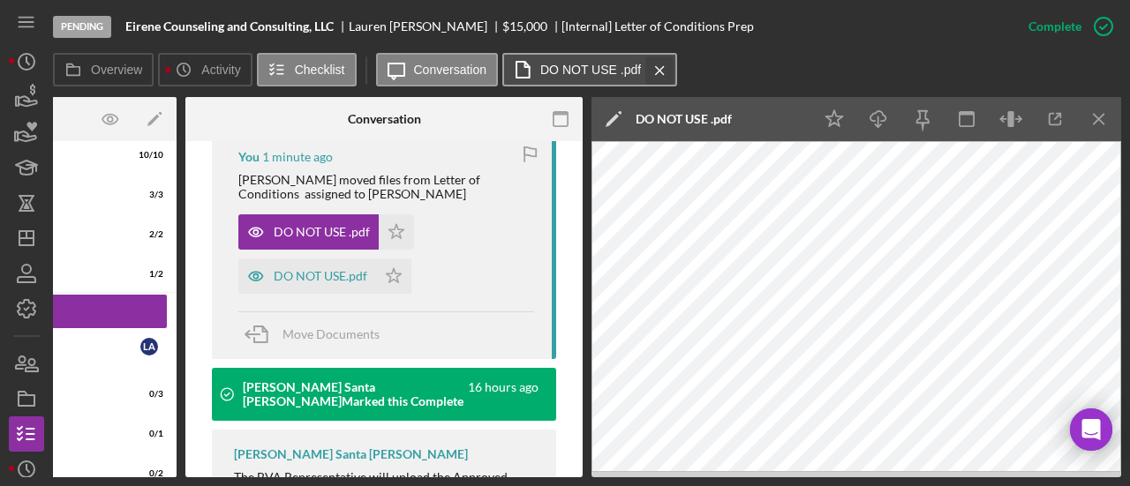
click at [665, 71] on icon "Icon/Menu Close" at bounding box center [659, 71] width 31 height 44
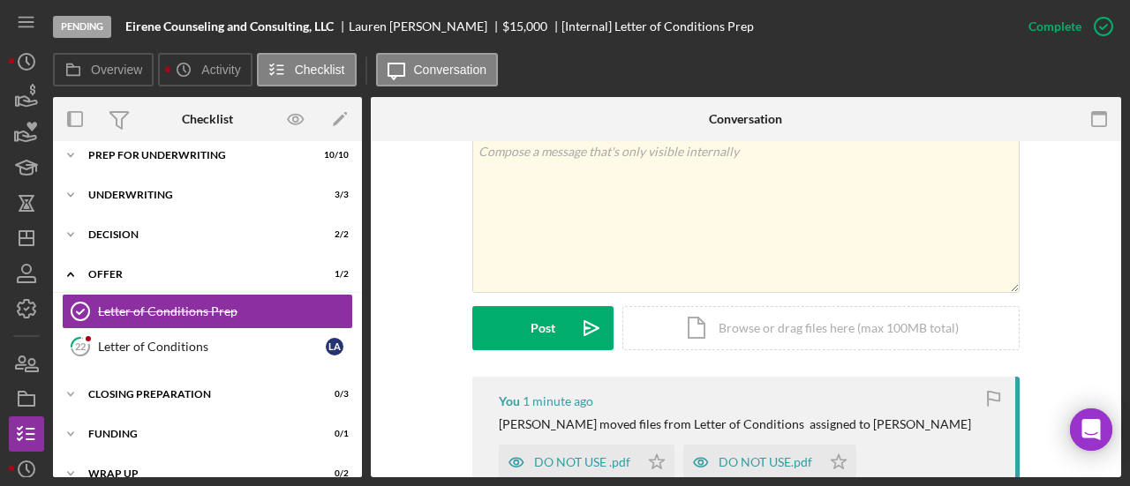
scroll to position [265, 0]
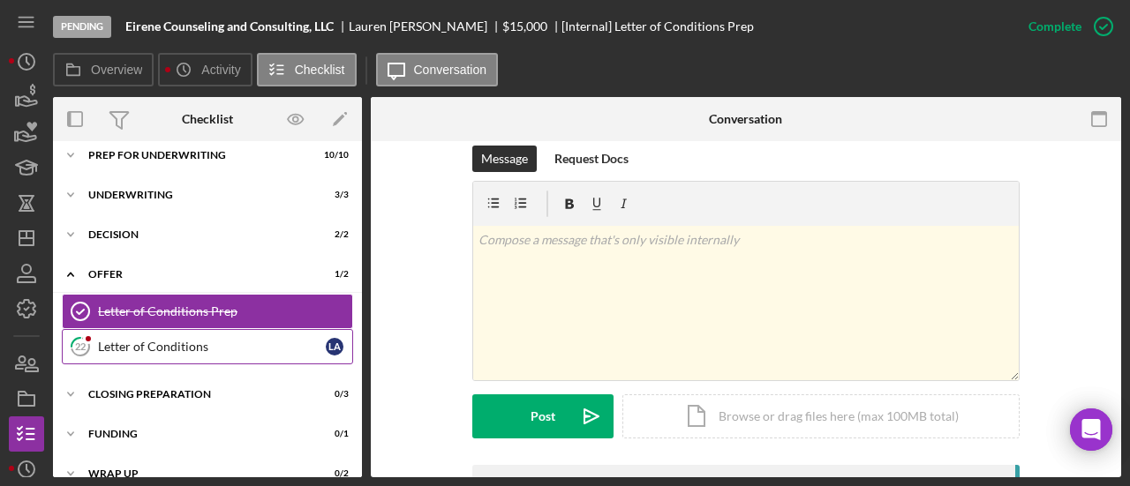
click at [251, 344] on div "Letter of Conditions" at bounding box center [212, 347] width 228 height 14
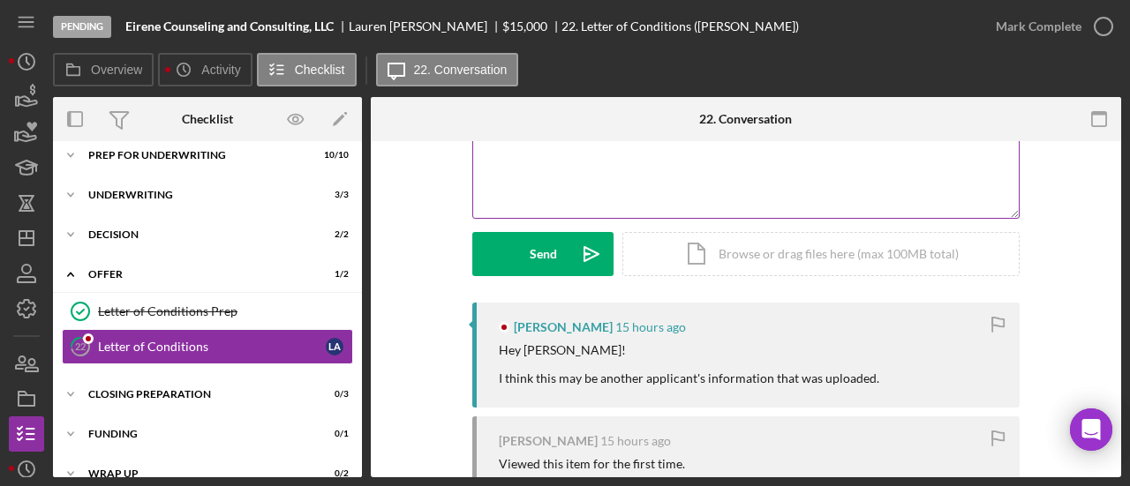
scroll to position [88, 0]
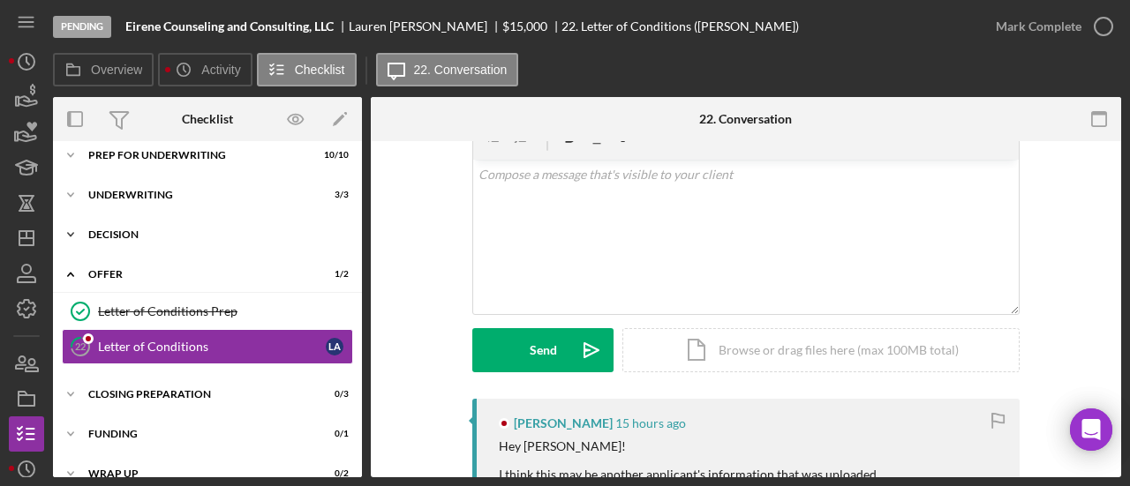
click at [121, 239] on div "Decision" at bounding box center [214, 234] width 252 height 11
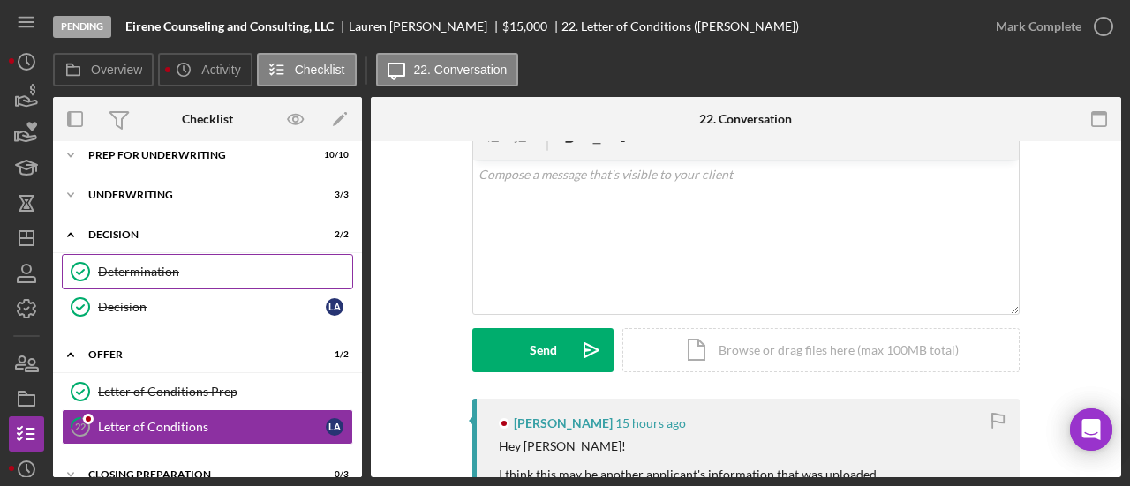
click at [125, 272] on div "Determination" at bounding box center [225, 272] width 254 height 14
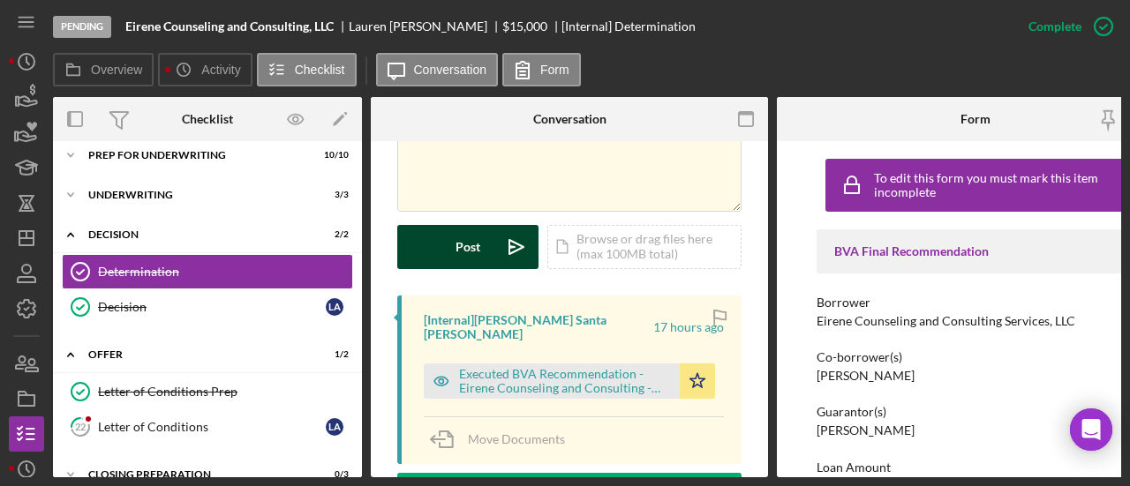
scroll to position [441, 0]
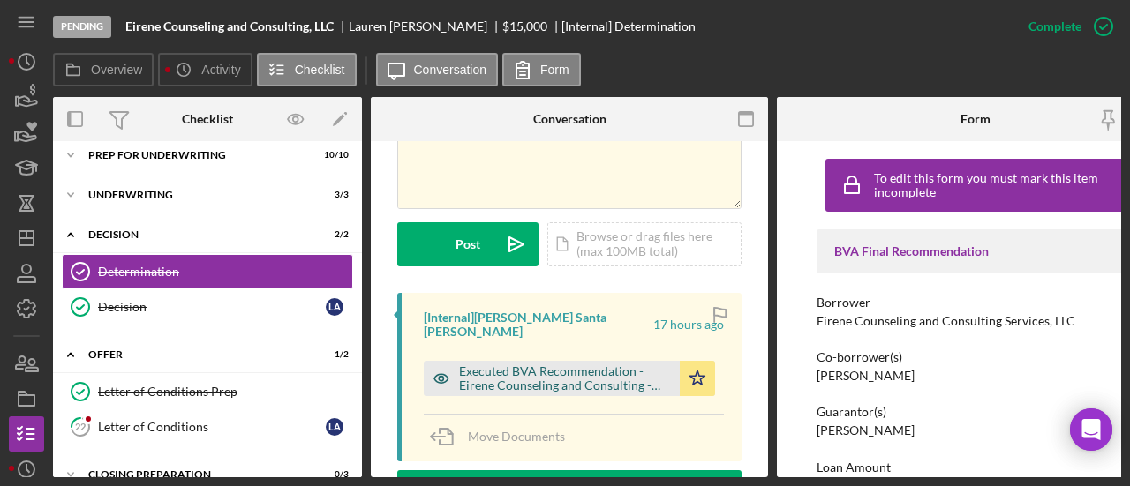
click at [527, 364] on div "Executed BVA Recommendation - Eirene Counseling and Consulting - 9.29.2025 - si…" at bounding box center [565, 378] width 212 height 28
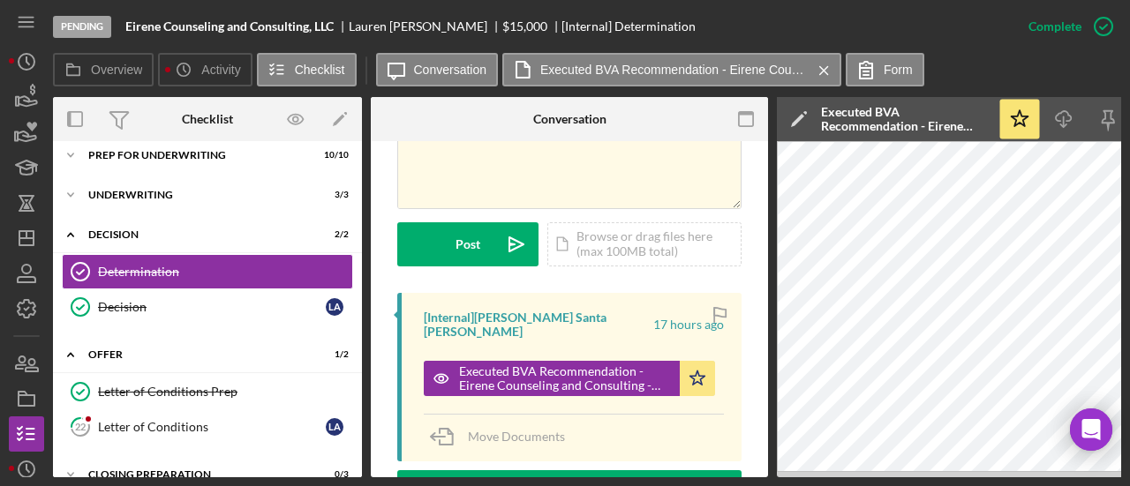
click at [808, 118] on icon "Icon/Edit" at bounding box center [799, 119] width 44 height 44
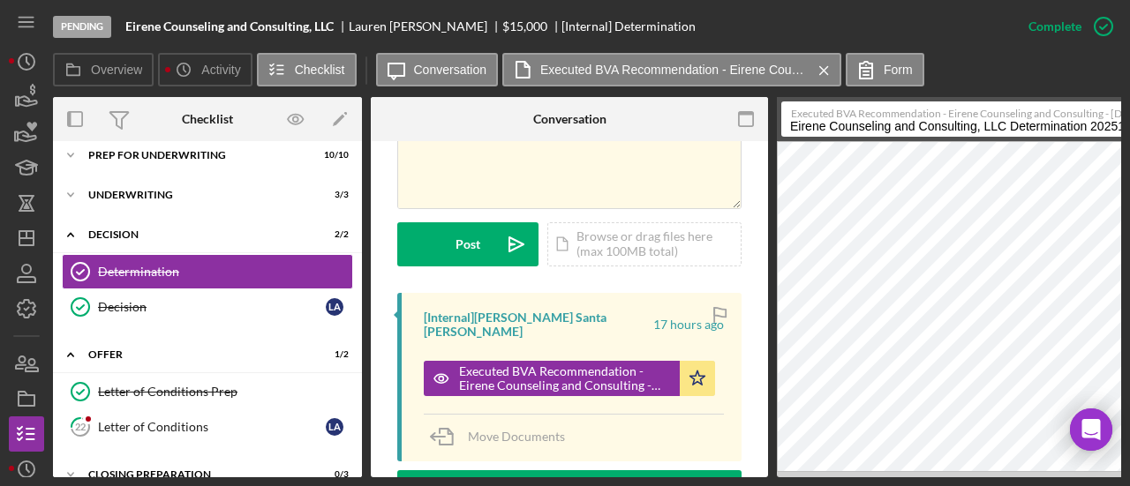
click at [785, 128] on input "Eirene Counseling and Consulting, LLC Determination 20251007" at bounding box center [971, 118] width 380 height 35
click at [810, 128] on input "Eirene Counseling and Consulting, LLC Determination 20251007" at bounding box center [971, 118] width 380 height 35
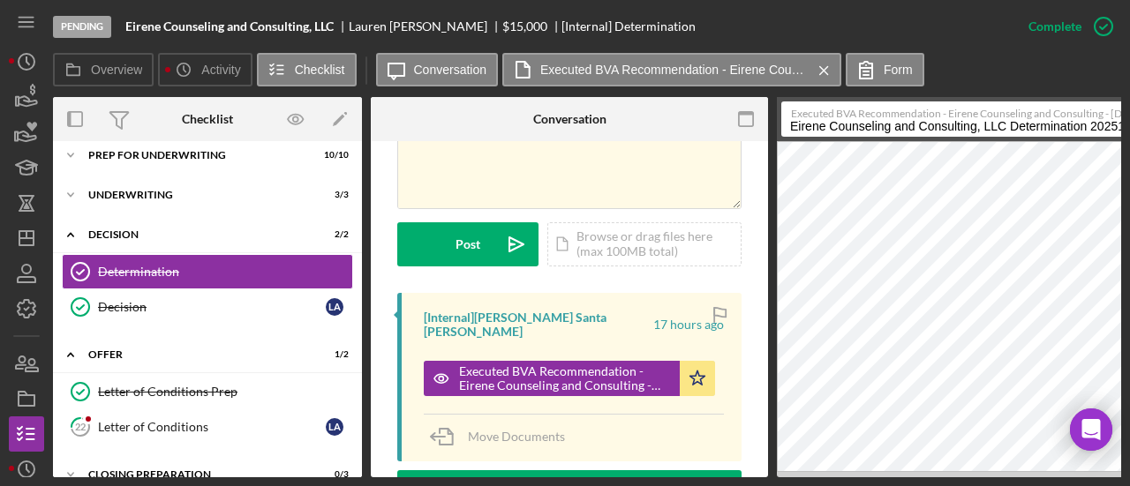
click at [810, 128] on input "Eirene Counseling and Consulting, LLC Determination 20251007" at bounding box center [971, 118] width 380 height 35
type input "a"
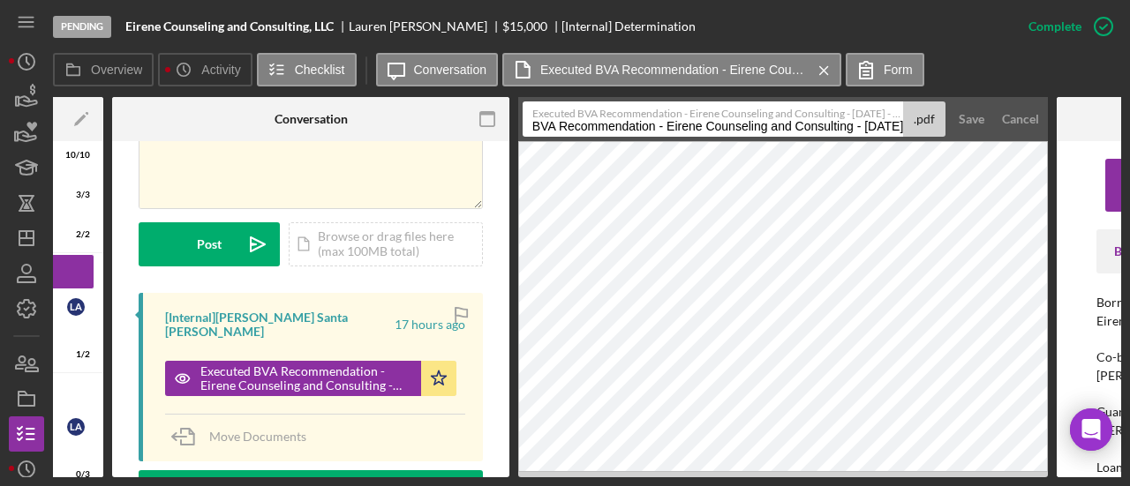
scroll to position [0, 351]
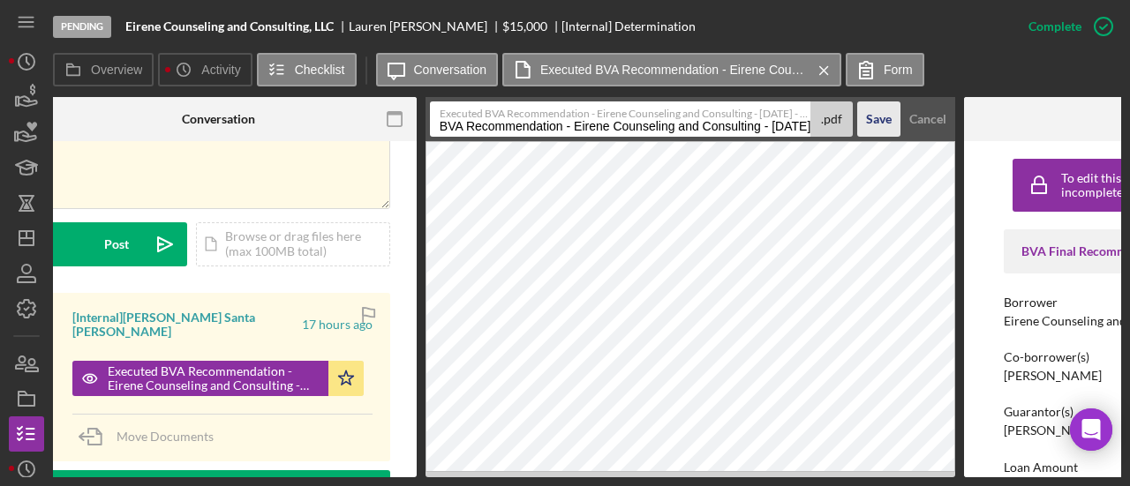
type input "Approved BVA Recommendation - Eirene Counseling and Consulting - 9.29.2025"
click at [877, 124] on div "Save" at bounding box center [879, 118] width 26 height 35
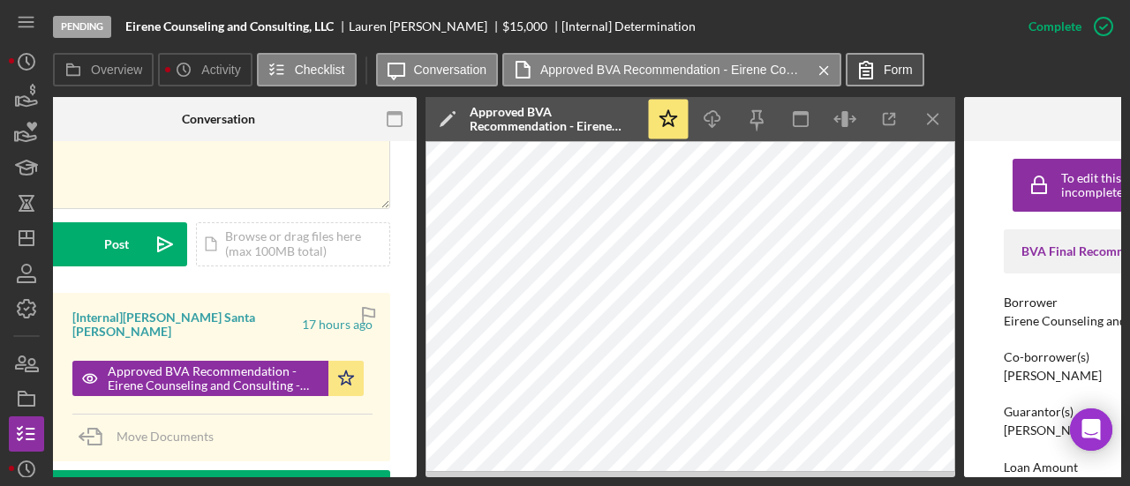
click at [880, 74] on icon at bounding box center [866, 70] width 44 height 44
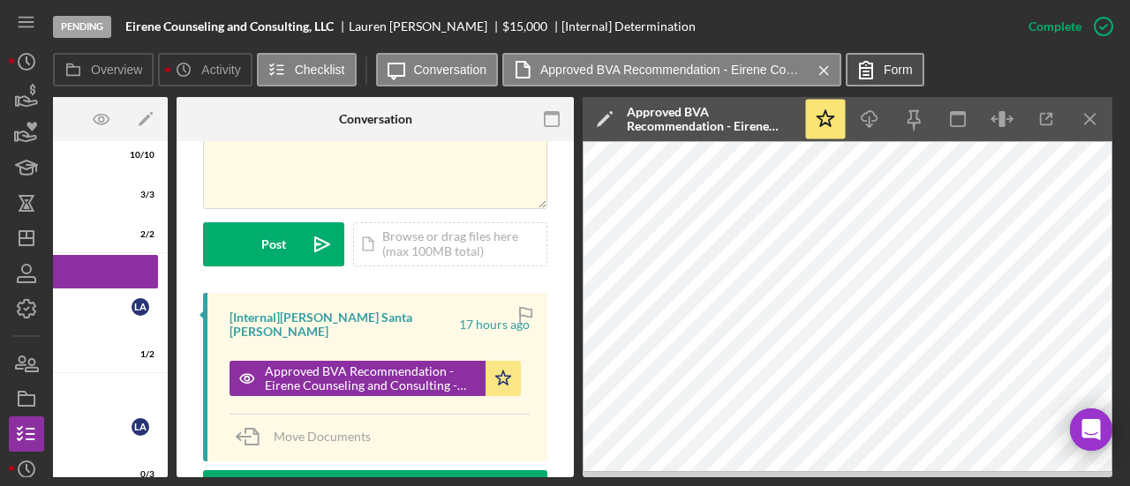
scroll to position [0, 194]
click at [1079, 120] on icon "Icon/Menu Close" at bounding box center [1091, 120] width 40 height 40
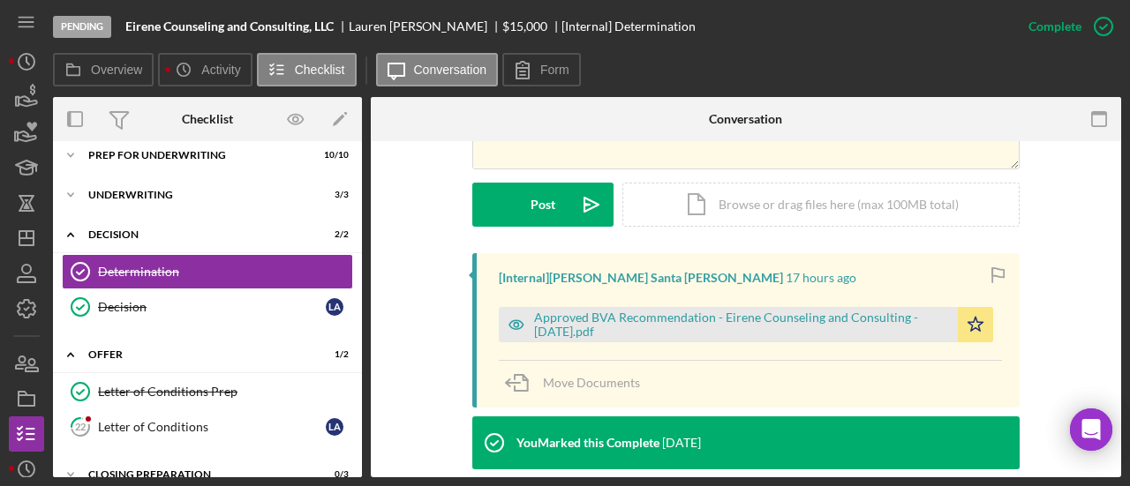
scroll to position [421, 0]
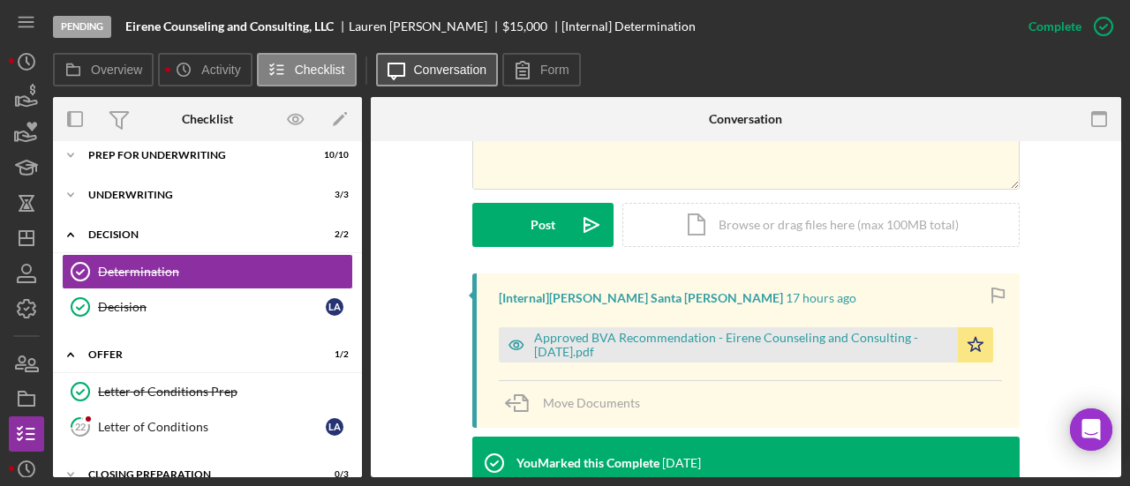
click at [448, 70] on label "Conversation" at bounding box center [450, 70] width 73 height 14
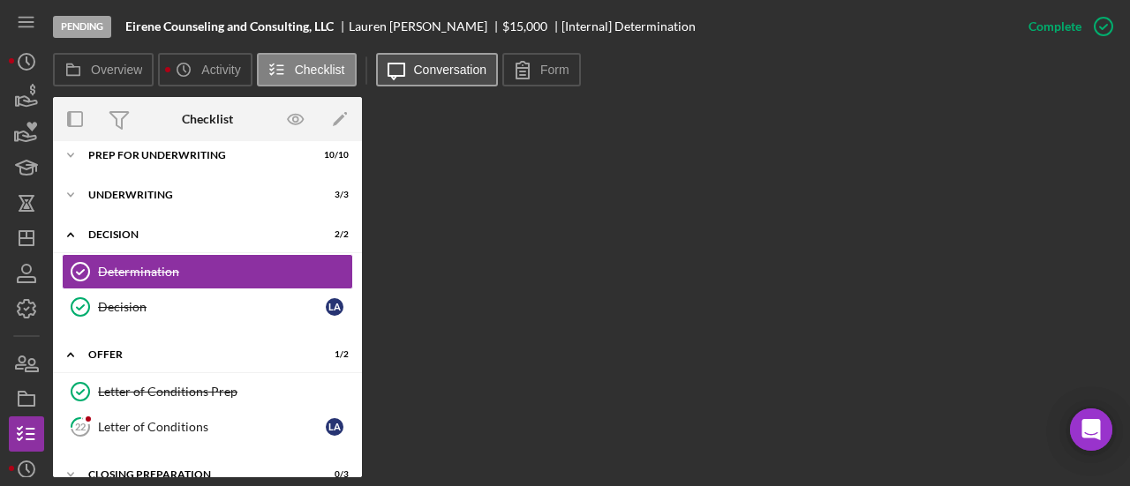
click at [476, 73] on label "Conversation" at bounding box center [450, 70] width 73 height 14
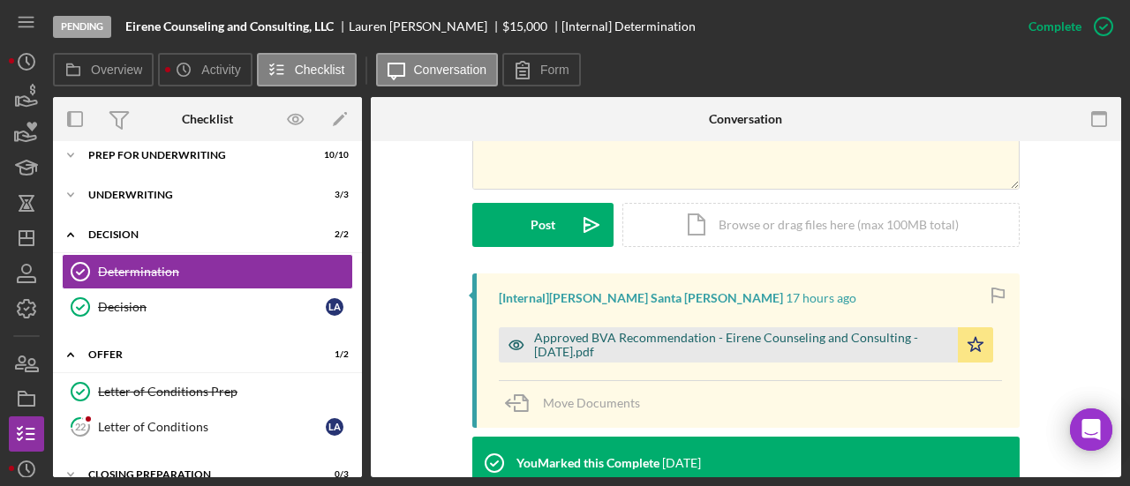
click at [634, 352] on div "Approved BVA Recommendation - Eirene Counseling and Consulting - 9.29.2025.pdf" at bounding box center [741, 345] width 415 height 28
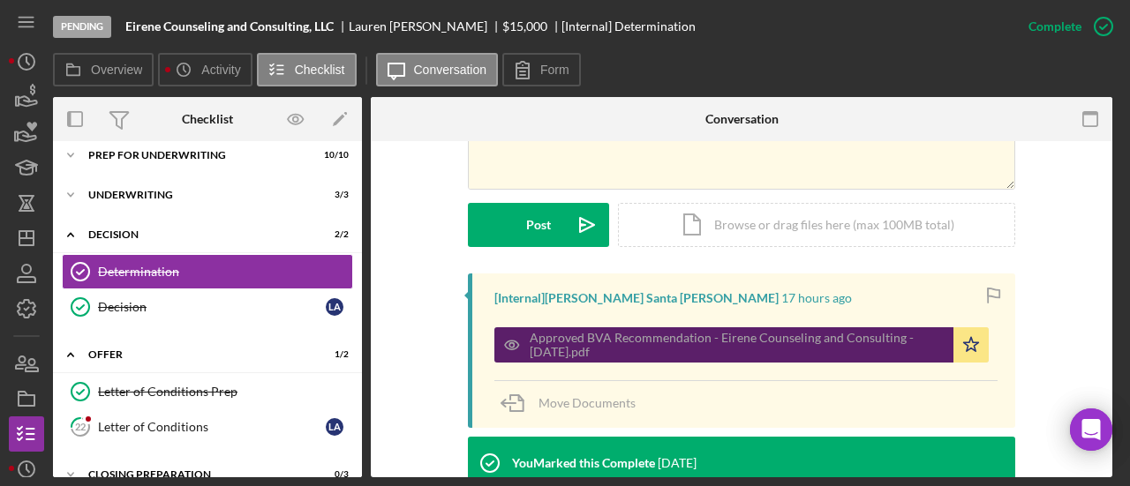
scroll to position [441, 0]
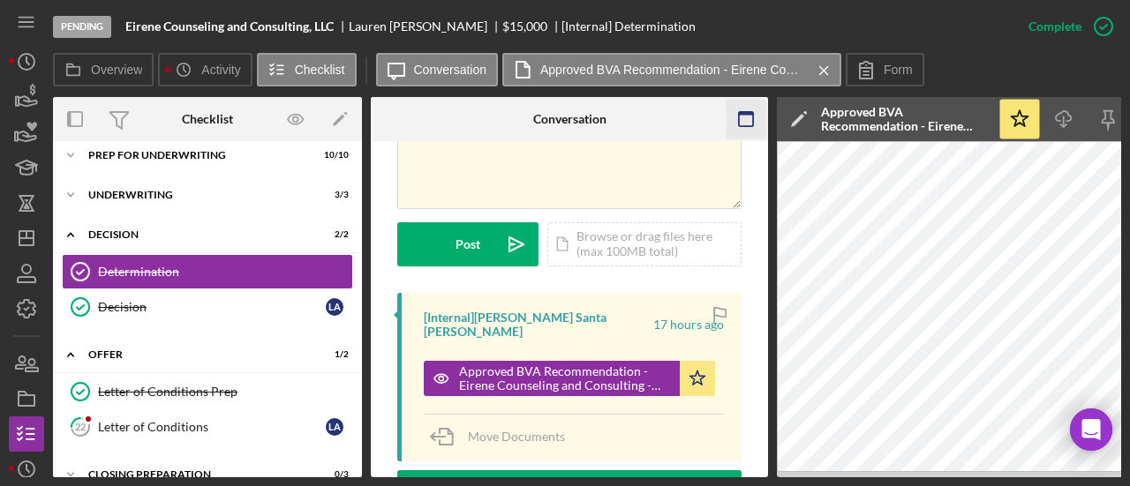
click at [763, 119] on icon "button" at bounding box center [746, 120] width 40 height 40
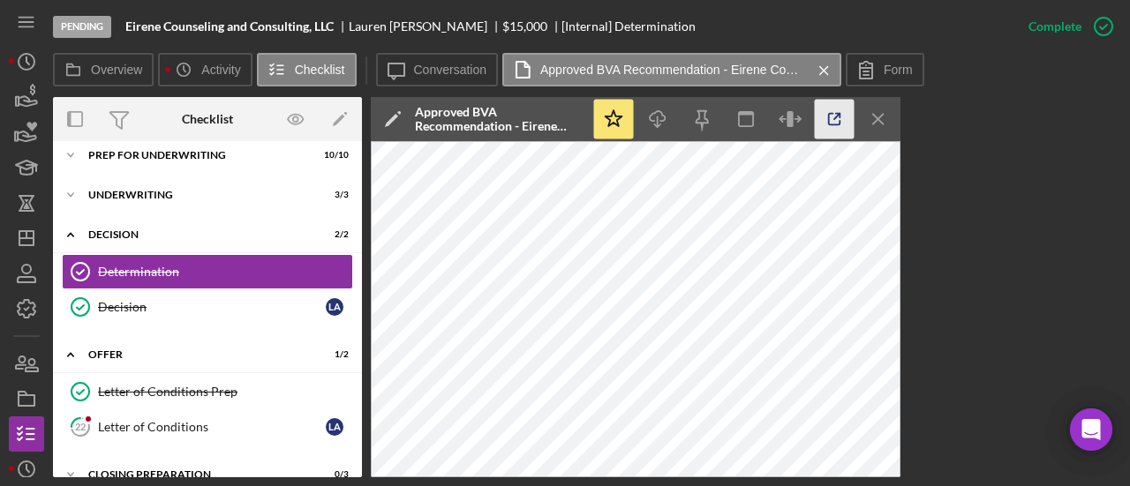
click at [834, 121] on icon "button" at bounding box center [835, 120] width 40 height 40
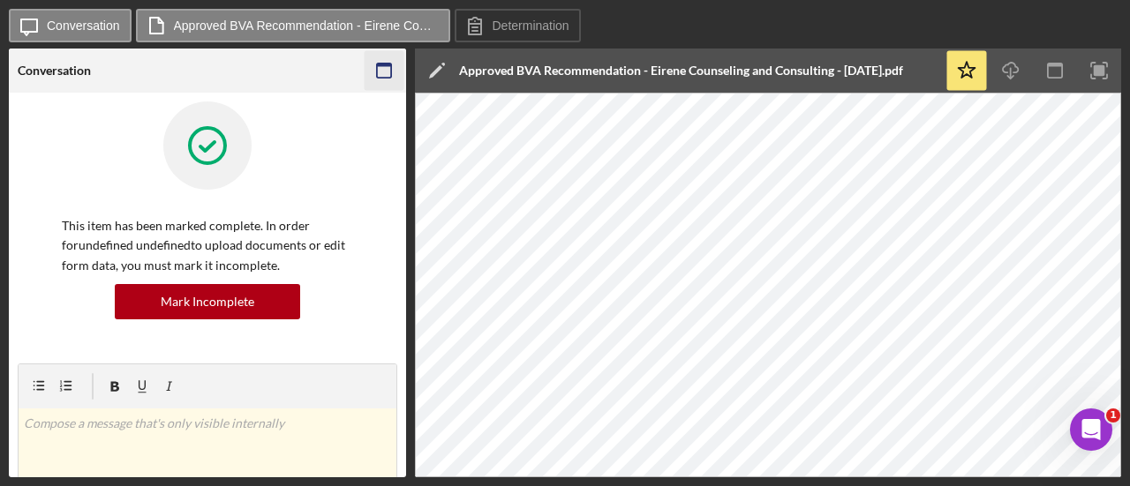
click at [388, 66] on icon "button" at bounding box center [384, 71] width 40 height 40
